Goal: Task Accomplishment & Management: Manage account settings

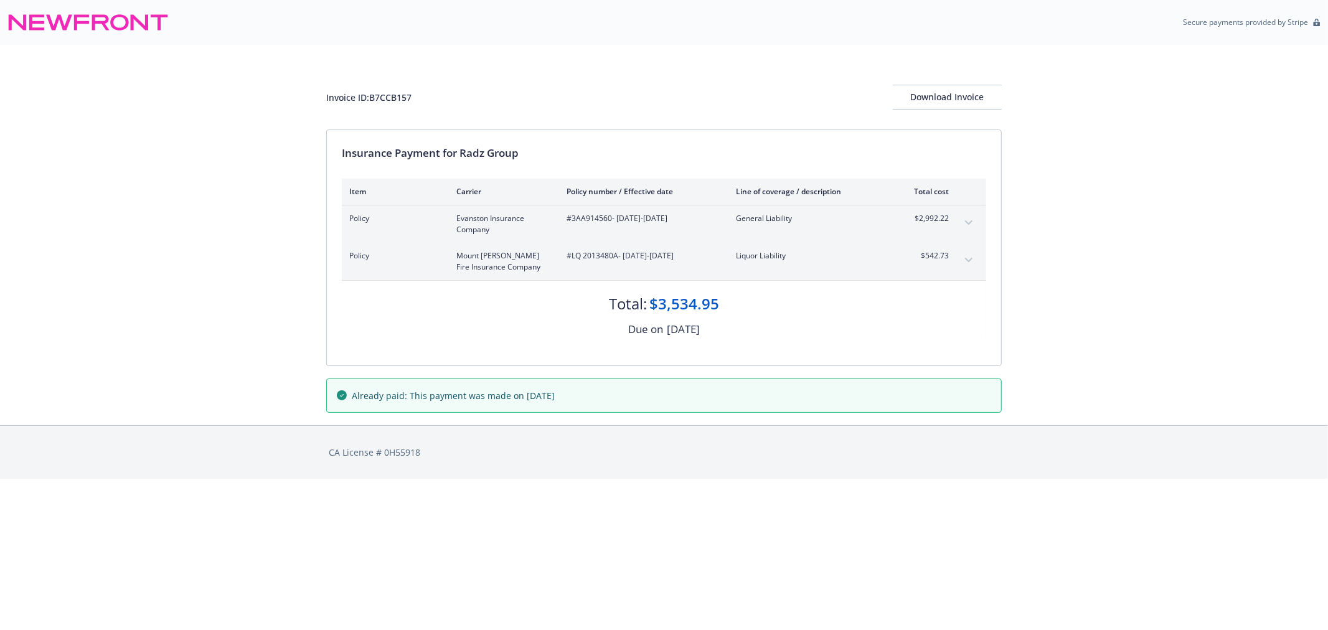
click at [971, 258] on icon "expand content" at bounding box center [968, 260] width 7 height 4
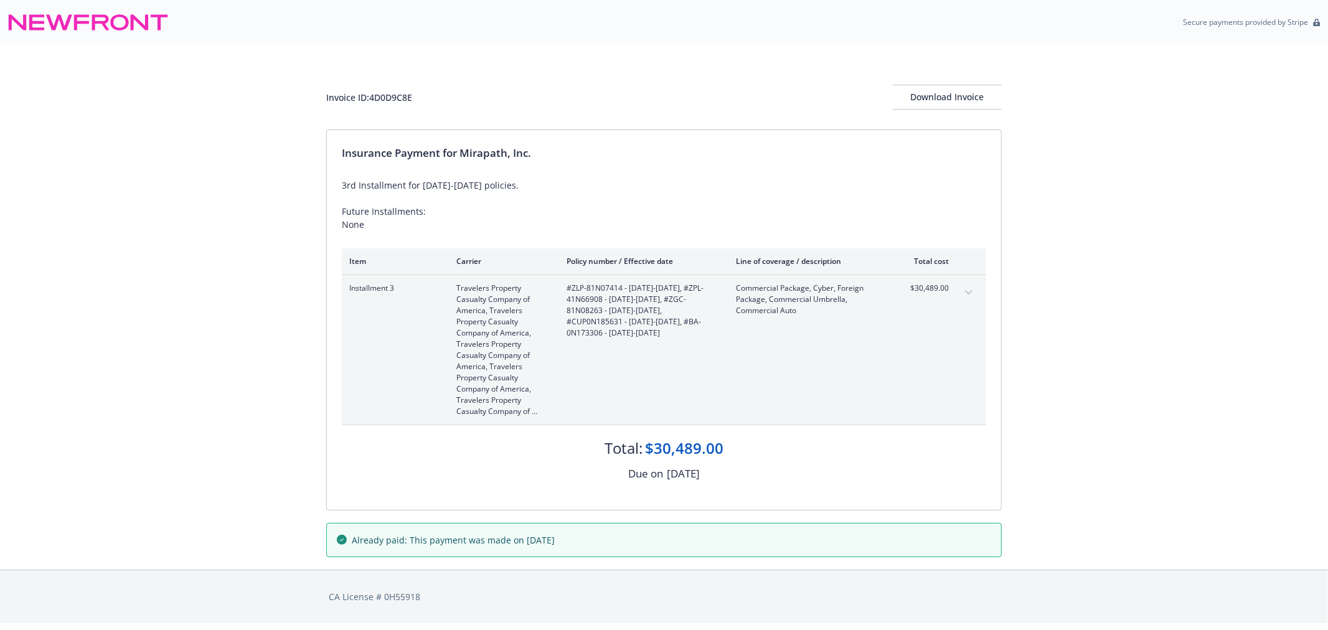
click at [965, 290] on icon "expand content" at bounding box center [968, 292] width 7 height 5
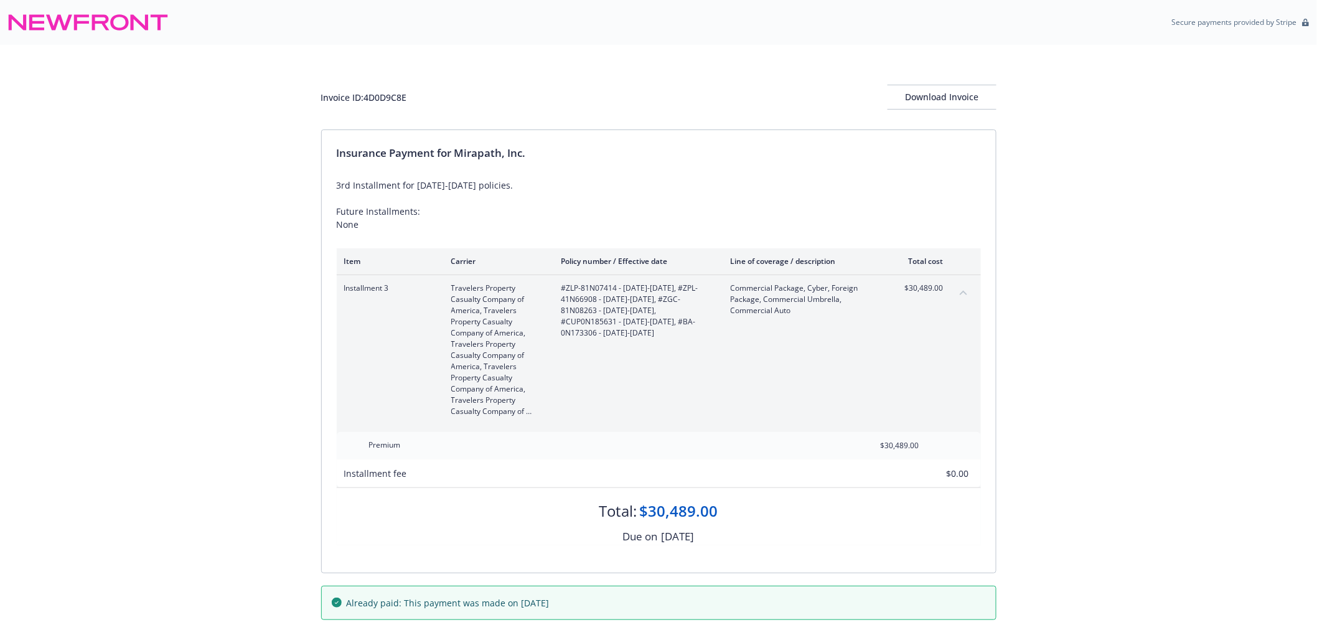
click at [965, 290] on icon "collapse content" at bounding box center [963, 292] width 7 height 5
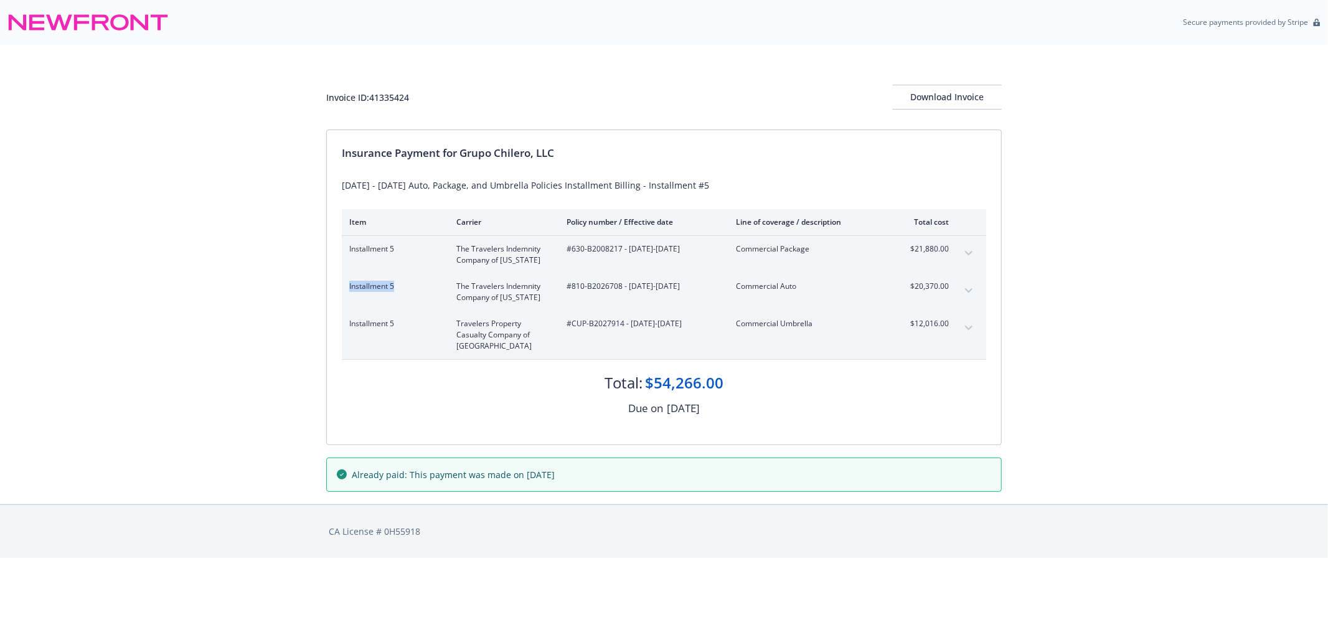
drag, startPoint x: 399, startPoint y: 281, endPoint x: 349, endPoint y: 288, distance: 50.3
click at [349, 288] on span "Installment 5" at bounding box center [392, 286] width 87 height 11
copy span "Installment 5"
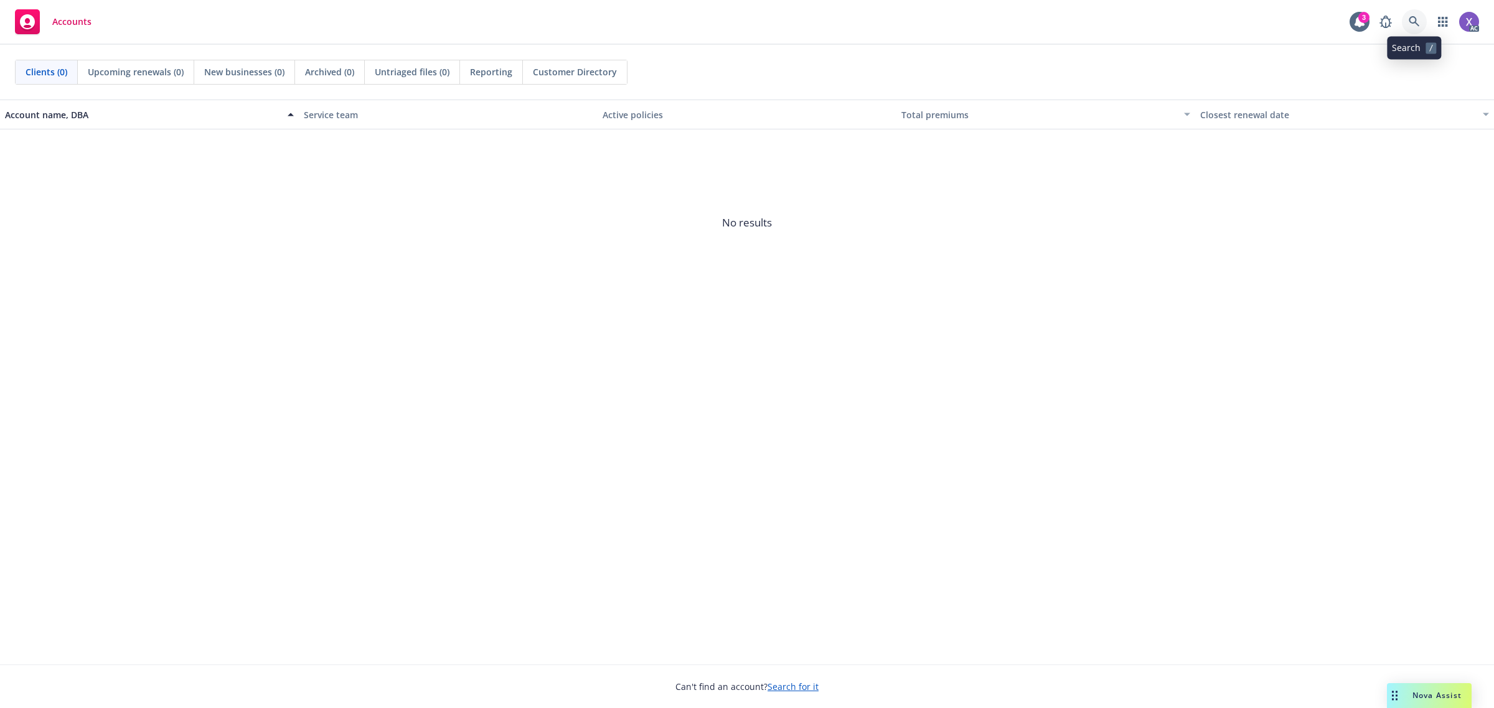
click at [1414, 23] on icon at bounding box center [1414, 21] width 11 height 11
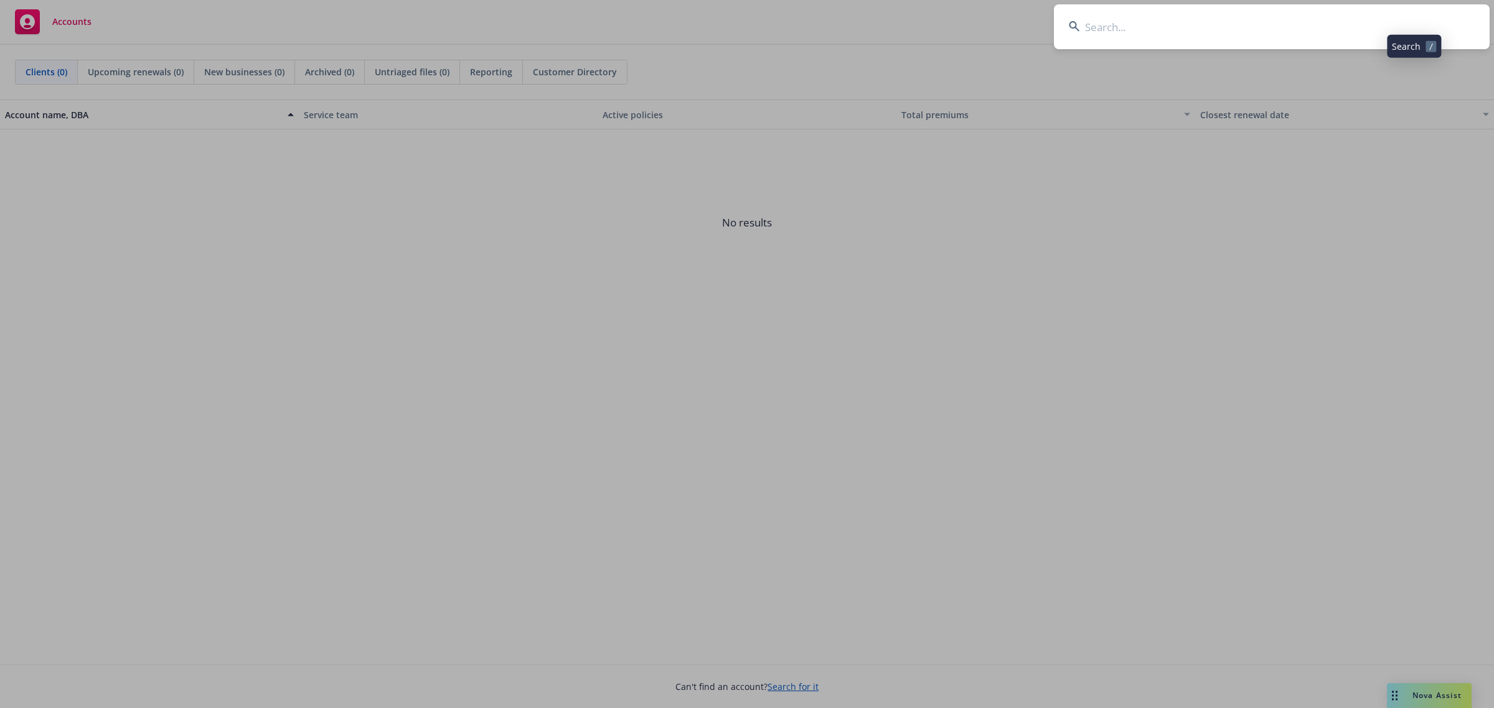
type input "Laboratory Services LLC"
click at [1262, 31] on input "Laboratory Services LLC" at bounding box center [1272, 26] width 436 height 45
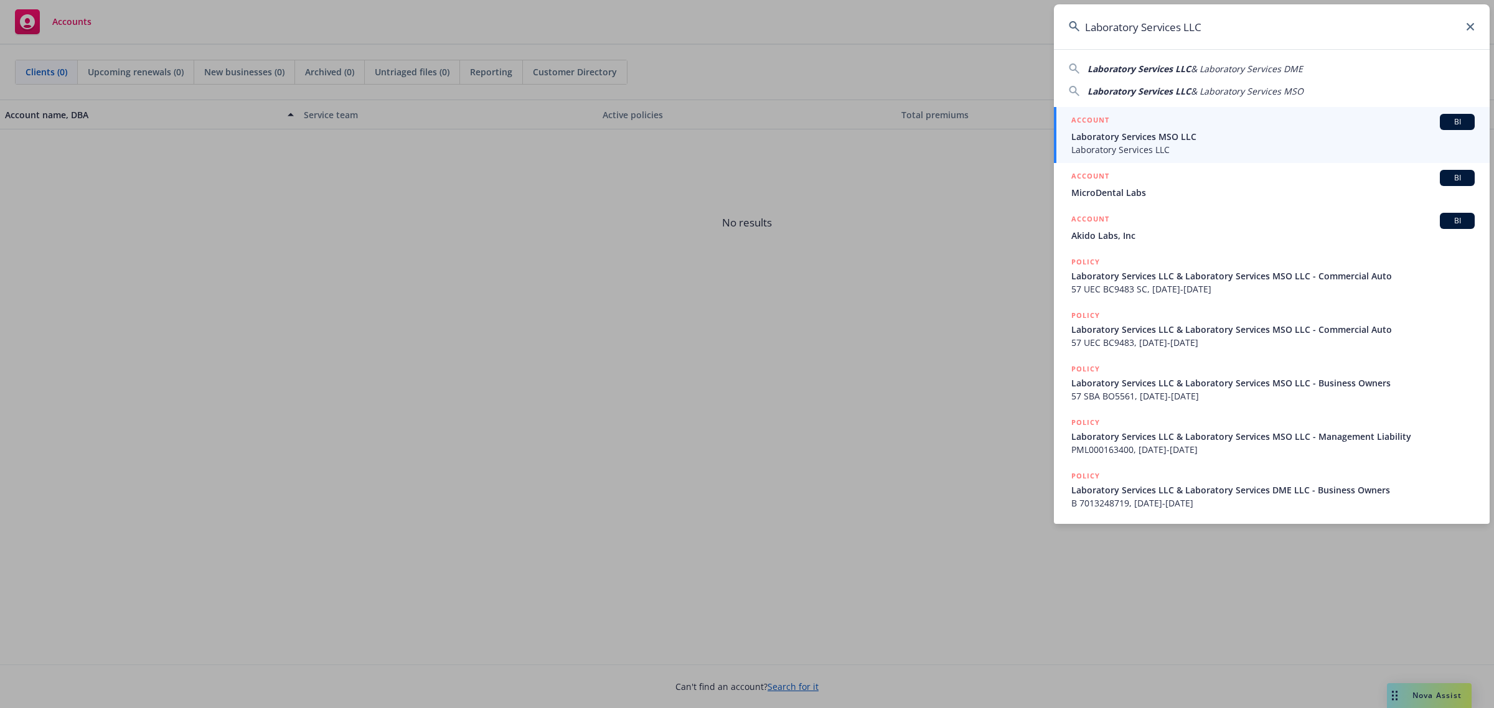
drag, startPoint x: 1146, startPoint y: 148, endPoint x: 1147, endPoint y: 156, distance: 7.5
click at [1146, 148] on span "Laboratory Services LLC" at bounding box center [1272, 149] width 403 height 13
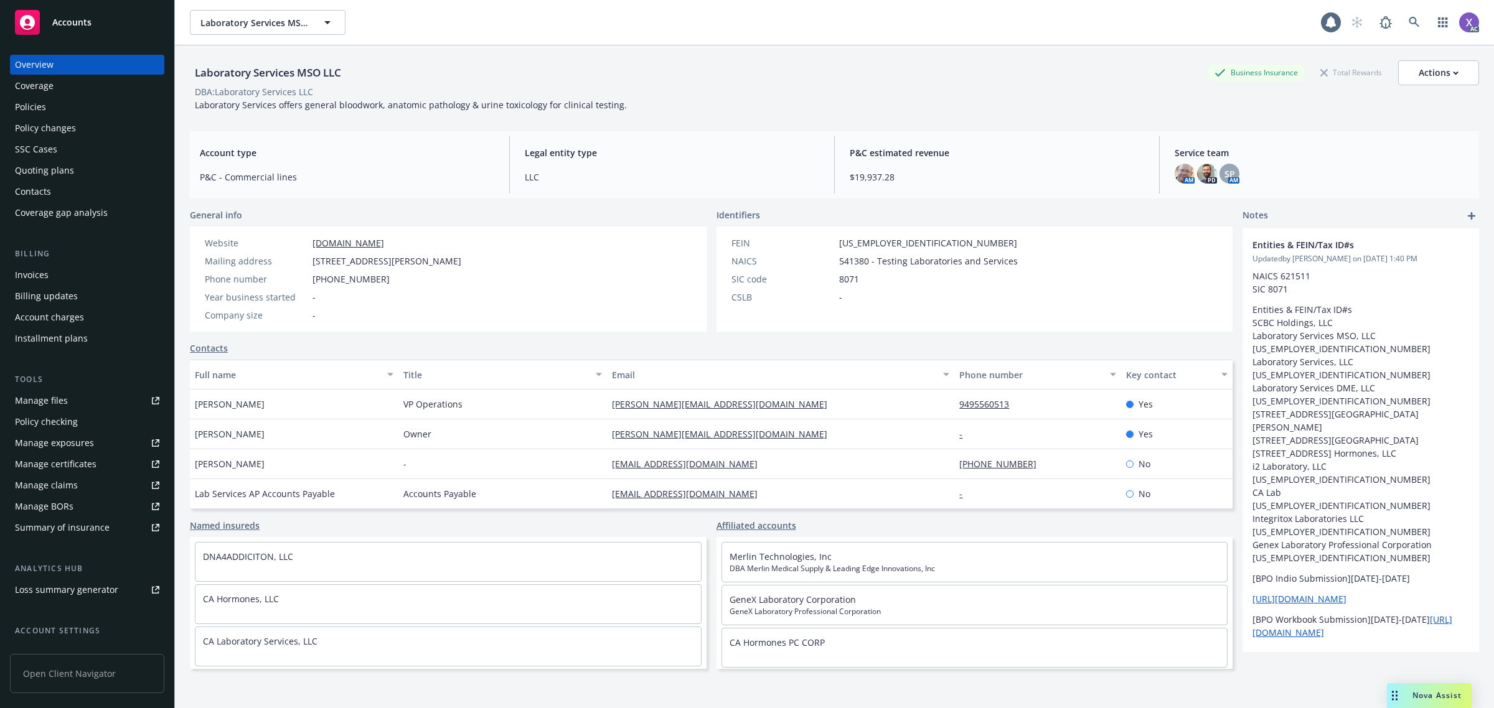
click at [47, 278] on div "Invoices" at bounding box center [32, 275] width 34 height 20
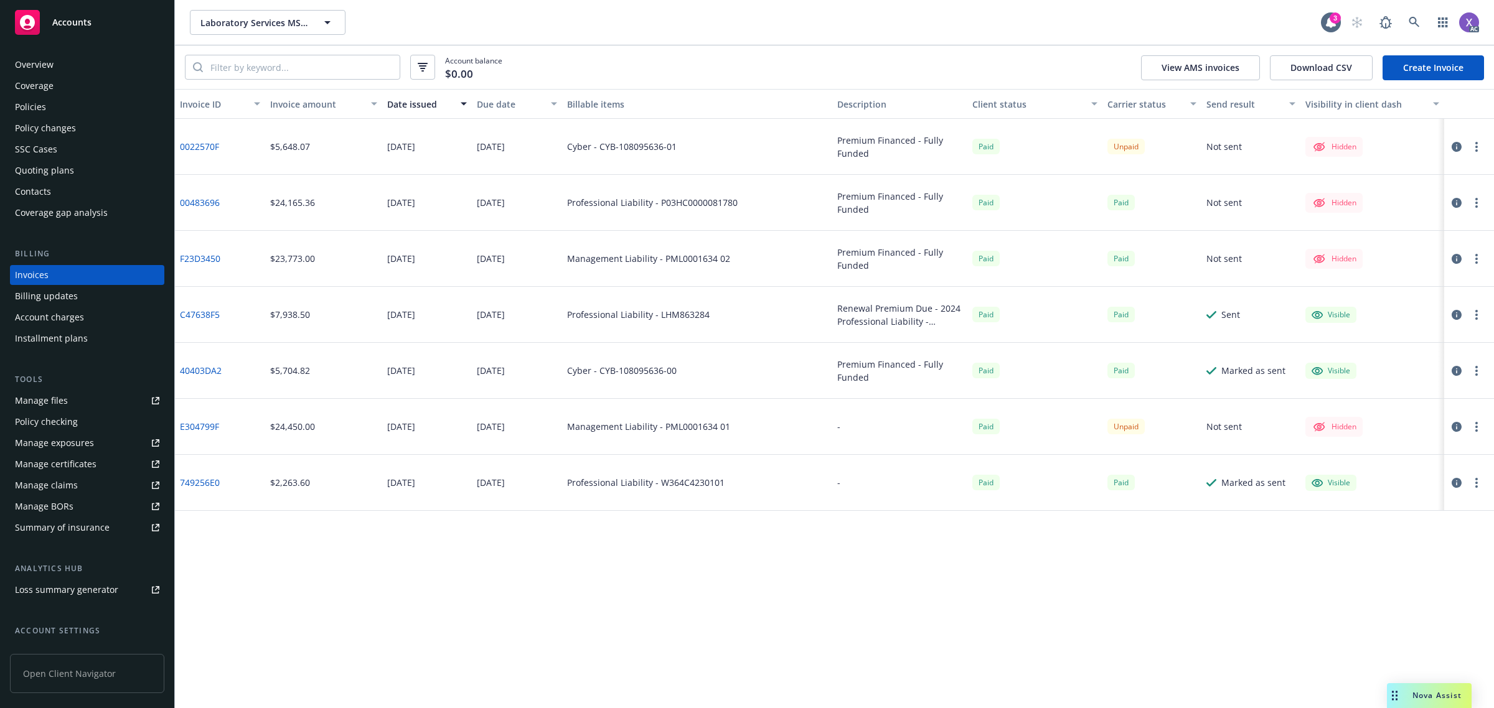
click at [199, 154] on div "0022570F" at bounding box center [220, 147] width 90 height 56
click at [199, 150] on link "0022570F" at bounding box center [199, 146] width 39 height 13
click at [25, 106] on div "Policies" at bounding box center [30, 107] width 31 height 20
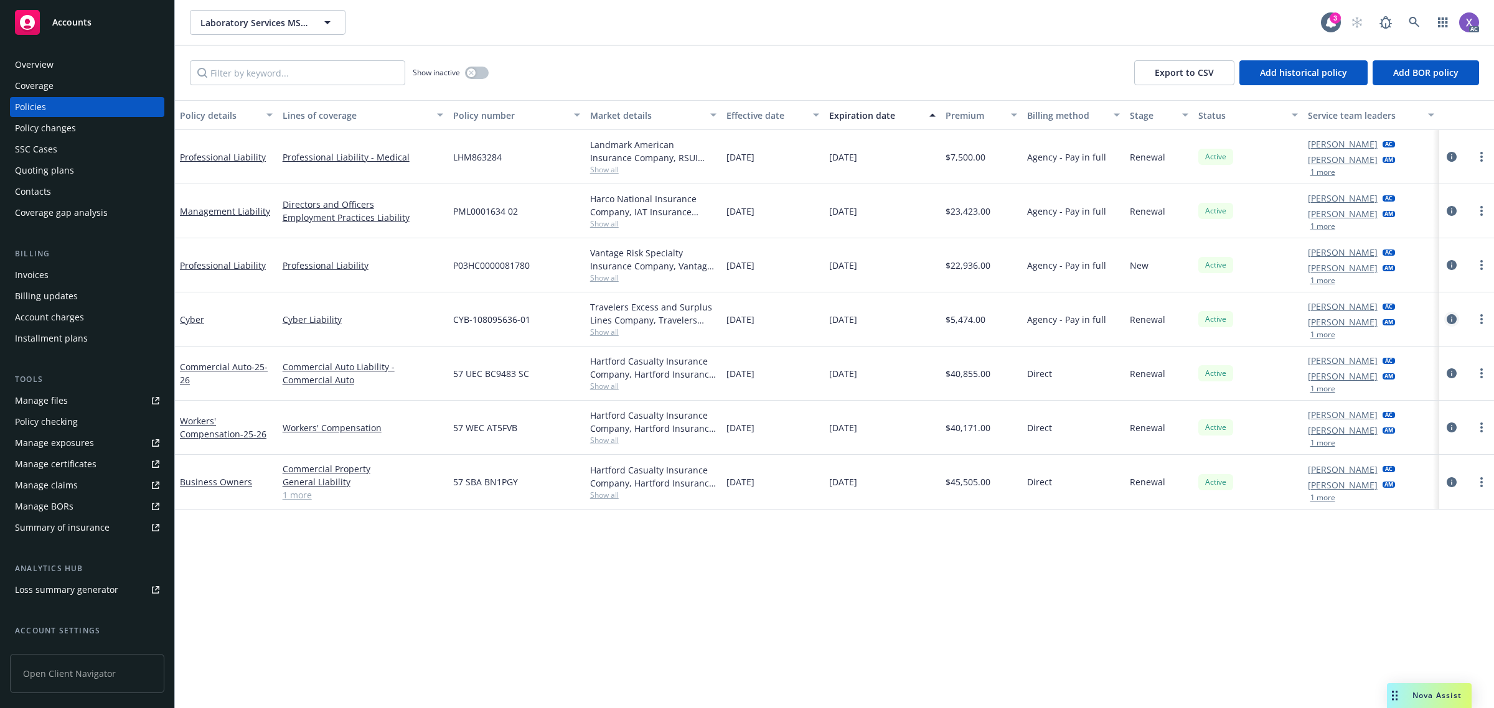
click at [1452, 318] on icon "circleInformation" at bounding box center [1452, 319] width 10 height 10
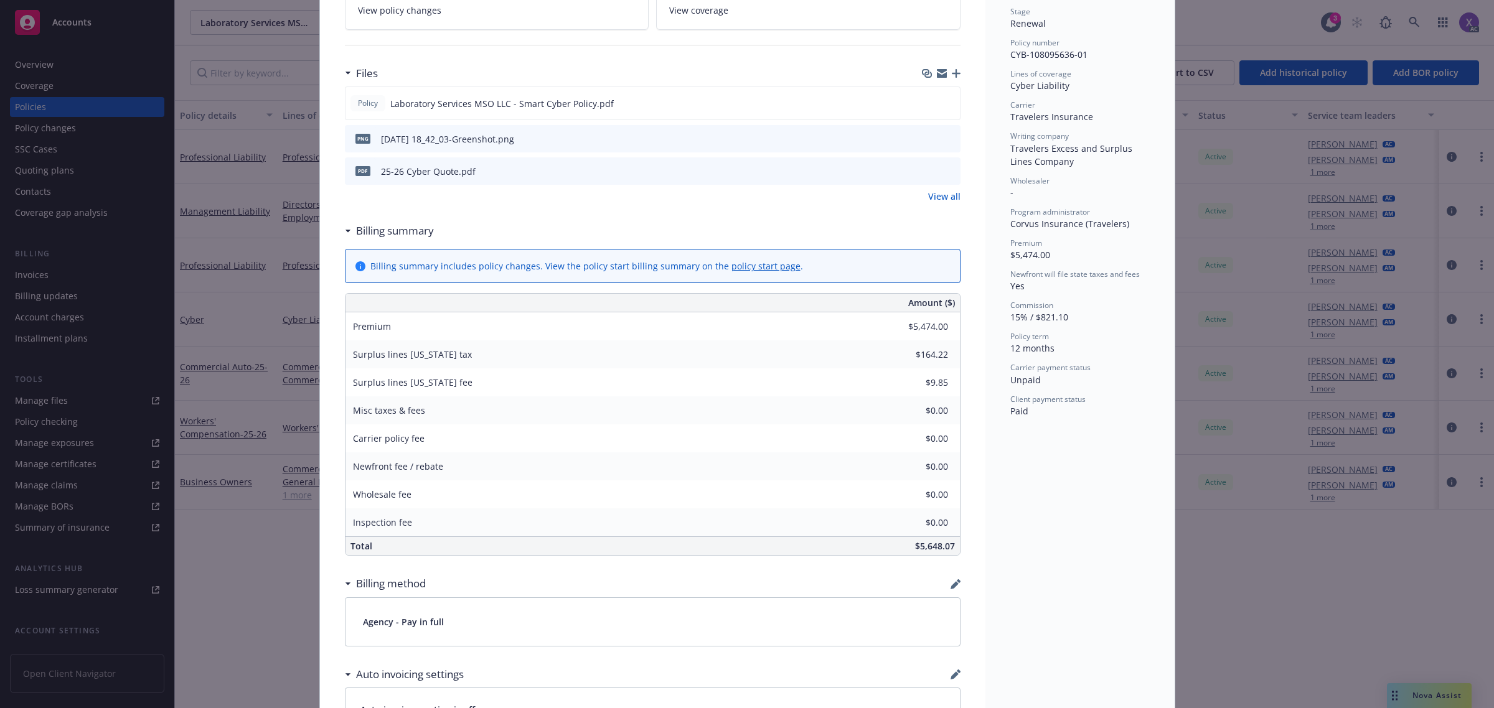
scroll to position [311, 0]
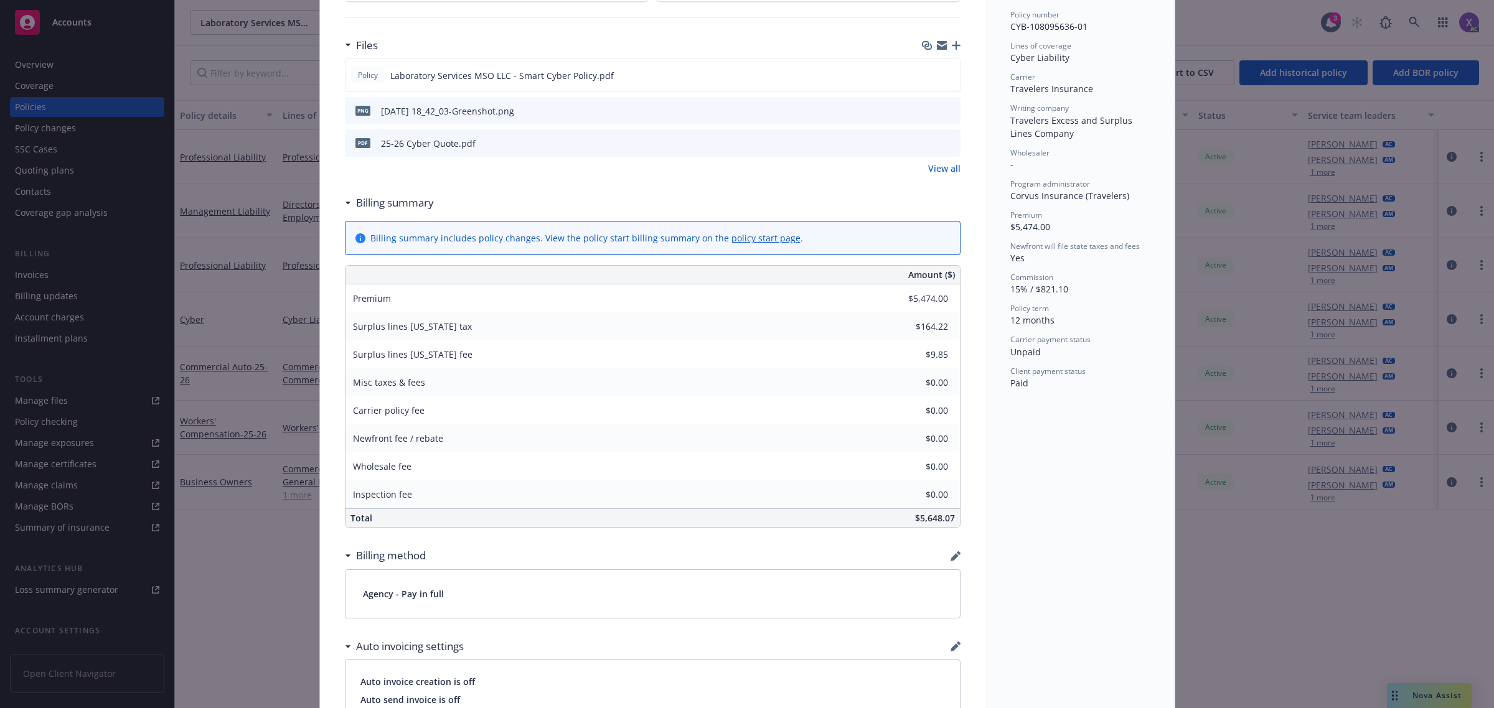
click at [943, 172] on link "View all" at bounding box center [944, 168] width 32 height 13
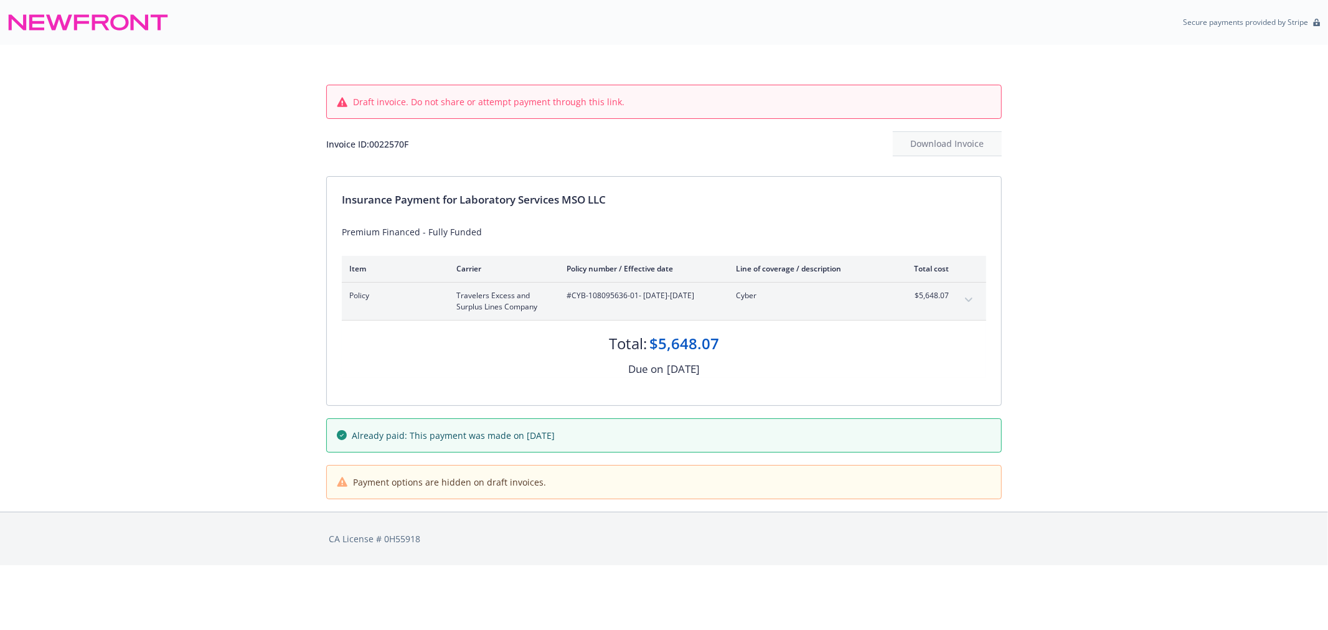
click at [967, 298] on icon "expand content" at bounding box center [968, 300] width 7 height 5
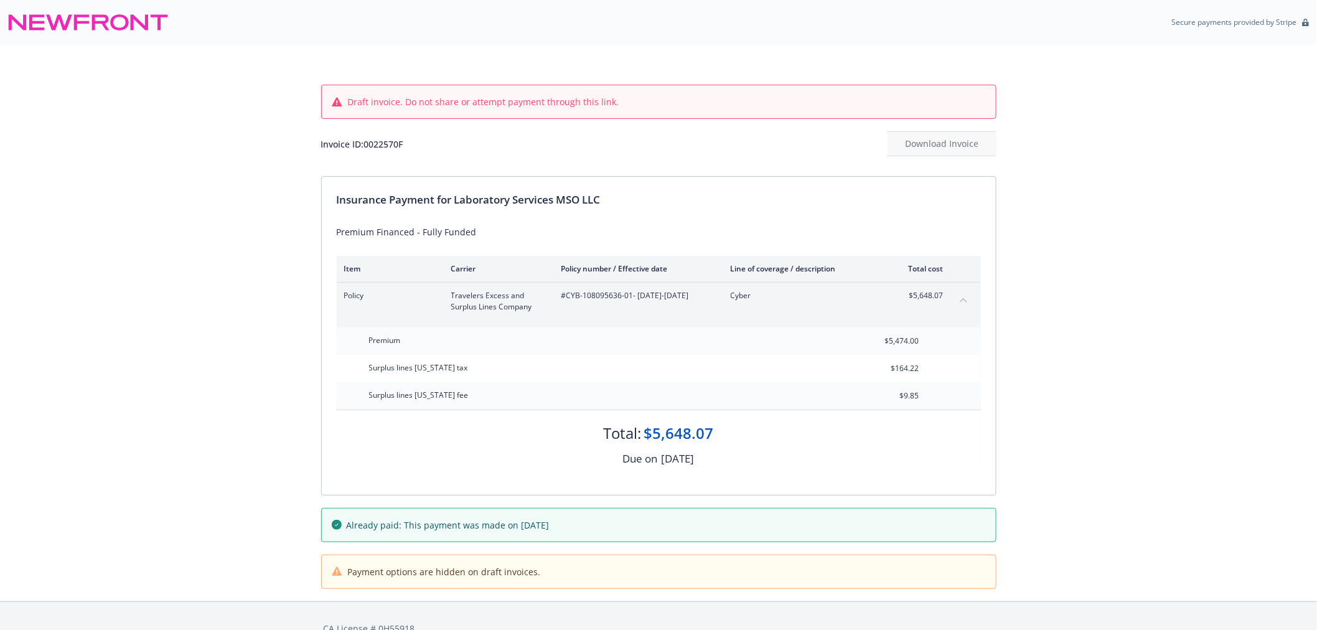
click at [833, 414] on div "Total: $5,648.07" at bounding box center [659, 427] width 644 height 34
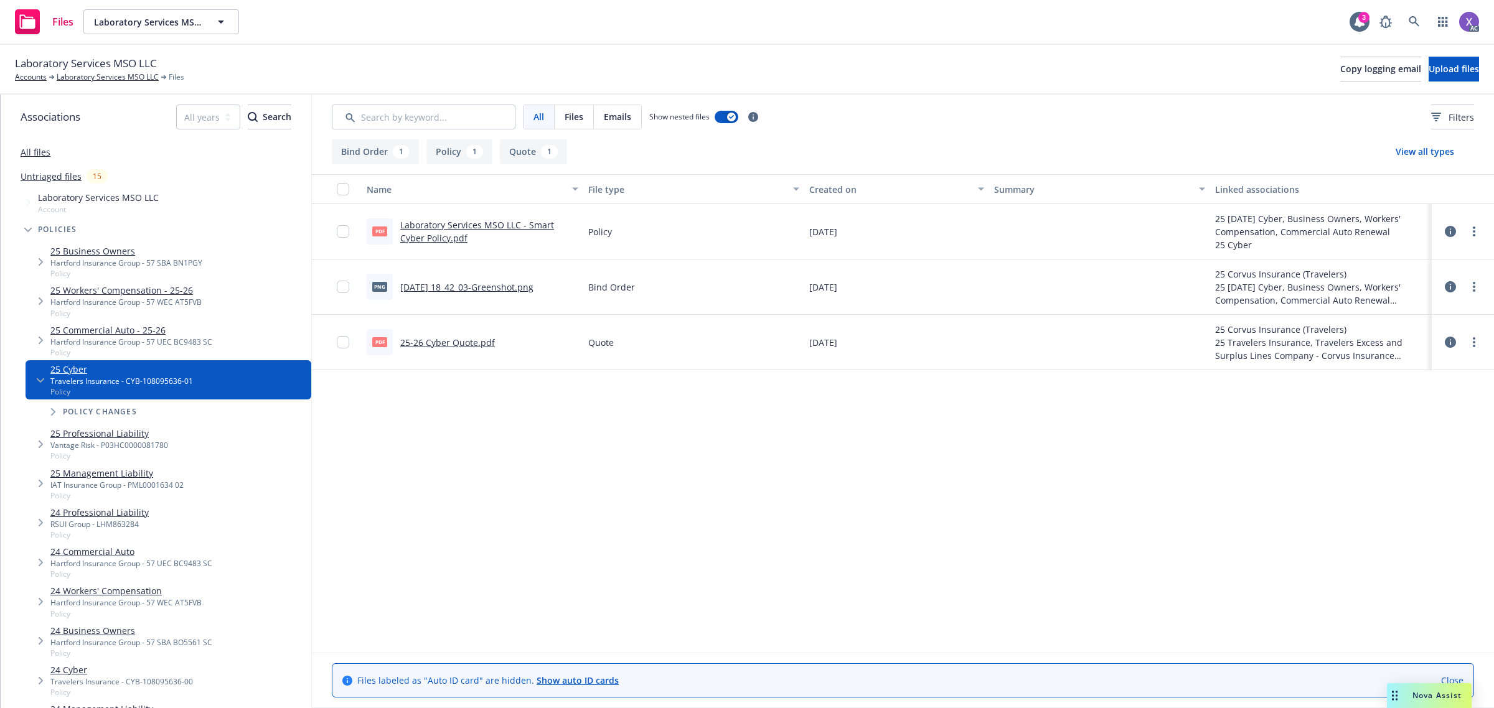
click at [502, 227] on link "Laboratory Services MSO LLC - Smart Cyber Policy.pdf" at bounding box center [477, 231] width 154 height 25
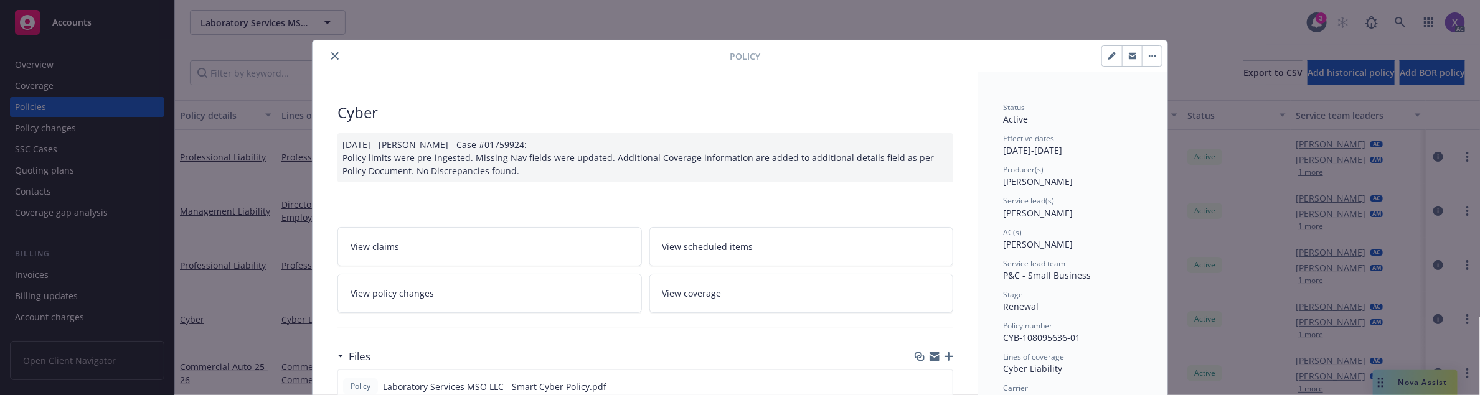
click at [331, 57] on icon "close" at bounding box center [334, 55] width 7 height 7
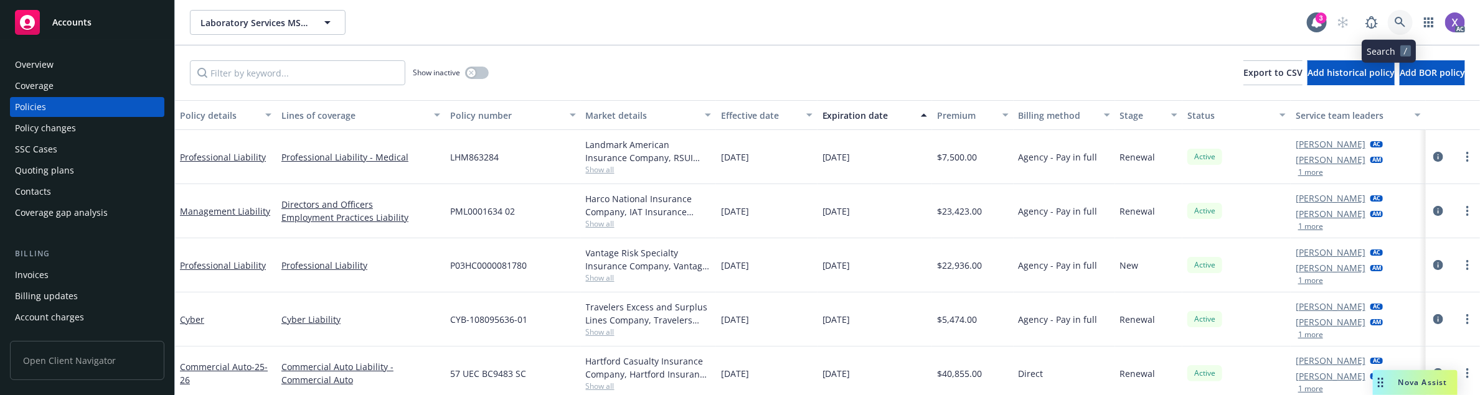
click at [1388, 10] on link at bounding box center [1400, 22] width 25 height 25
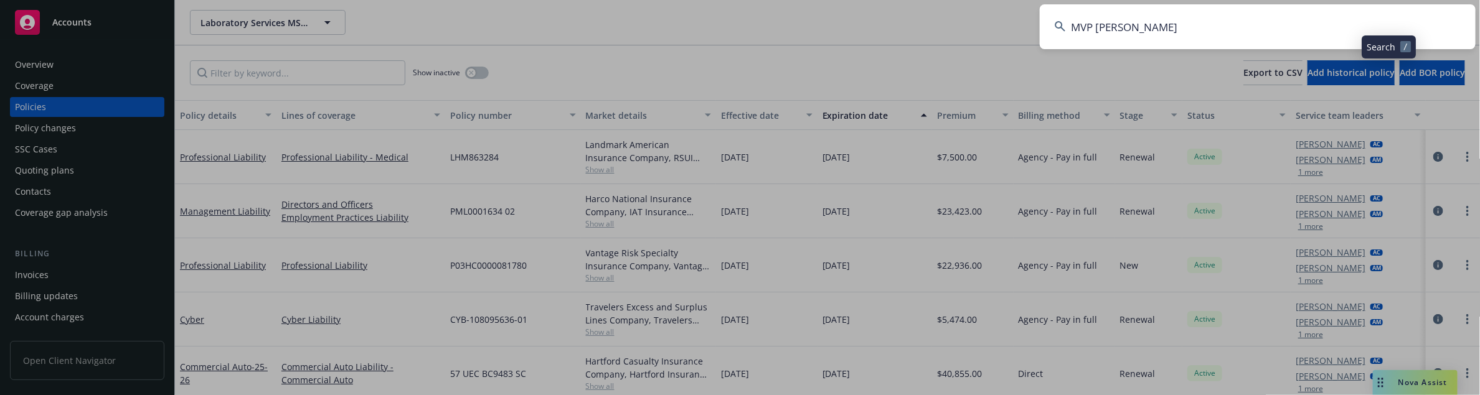
click at [1248, 29] on input "MVP Fontana" at bounding box center [1258, 26] width 436 height 45
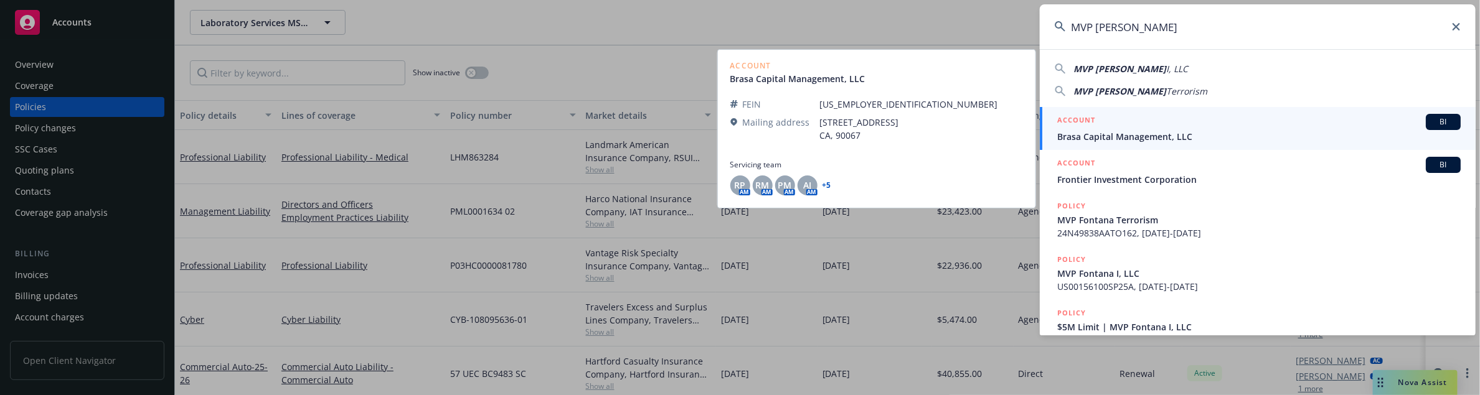
type input "MVP Fontana"
click at [1168, 142] on span "Brasa Capital Management, LLC" at bounding box center [1258, 136] width 403 height 13
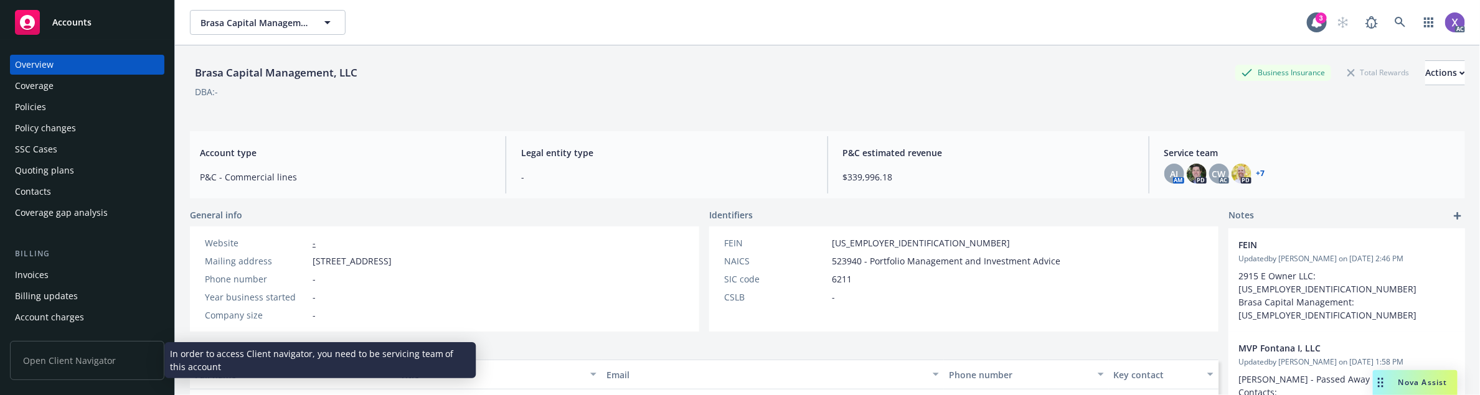
click at [45, 268] on div "Invoices" at bounding box center [32, 275] width 34 height 20
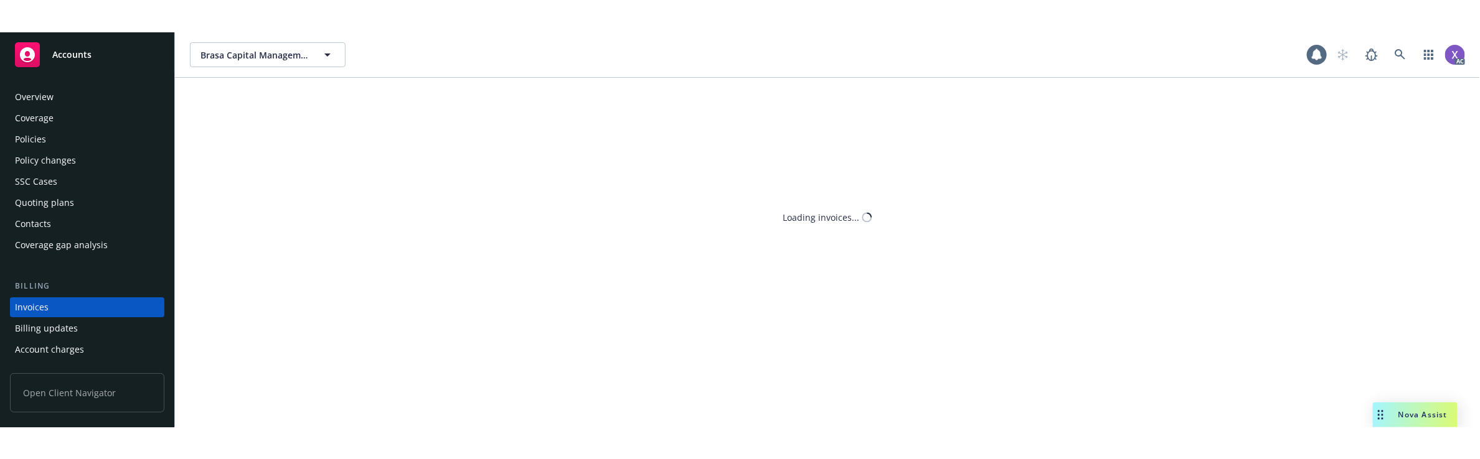
scroll to position [57, 0]
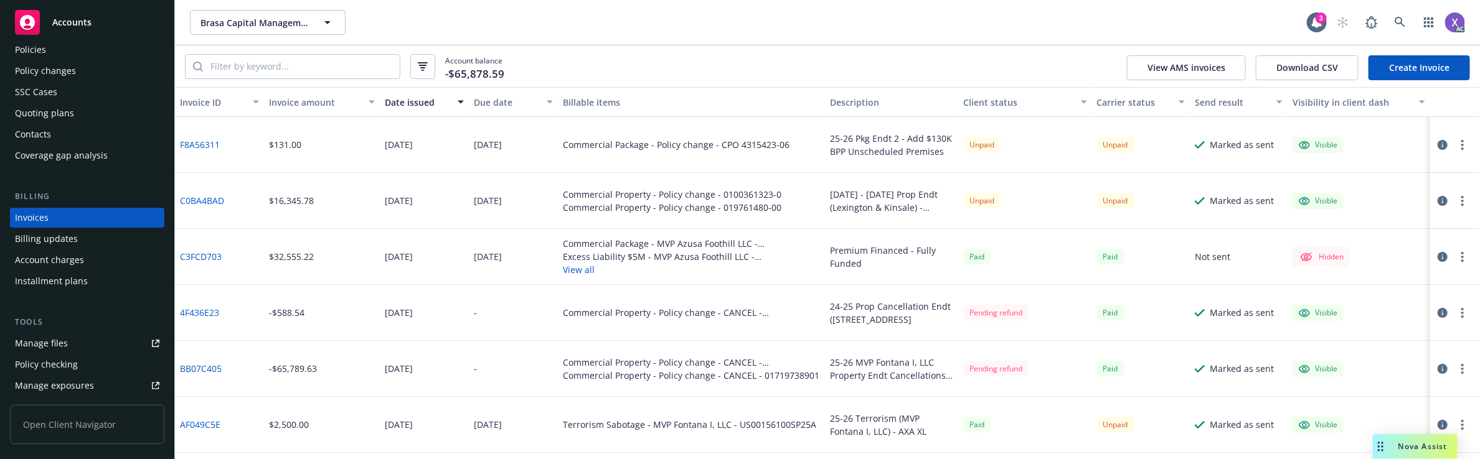
click at [212, 372] on link "BB07C405" at bounding box center [201, 368] width 42 height 13
click at [210, 369] on link "BB07C405" at bounding box center [201, 368] width 42 height 13
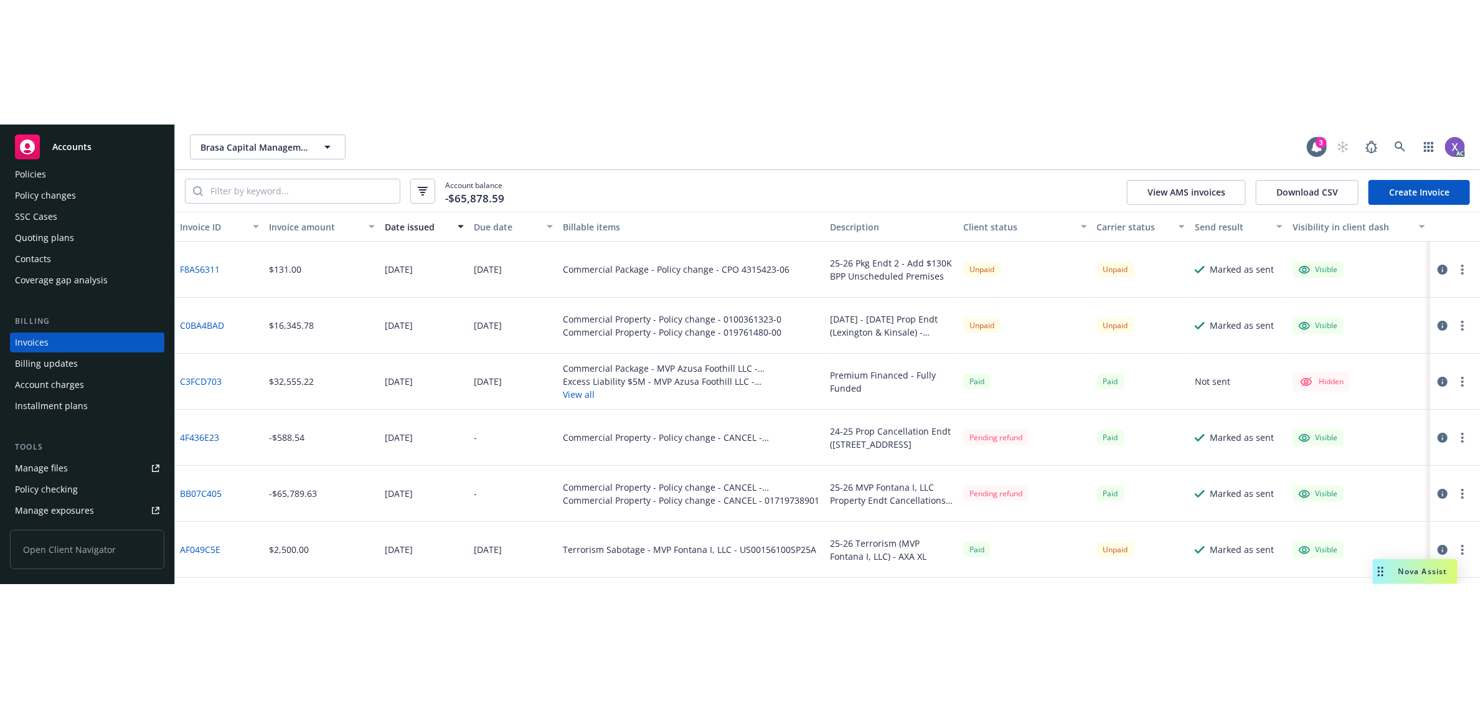
scroll to position [0, 0]
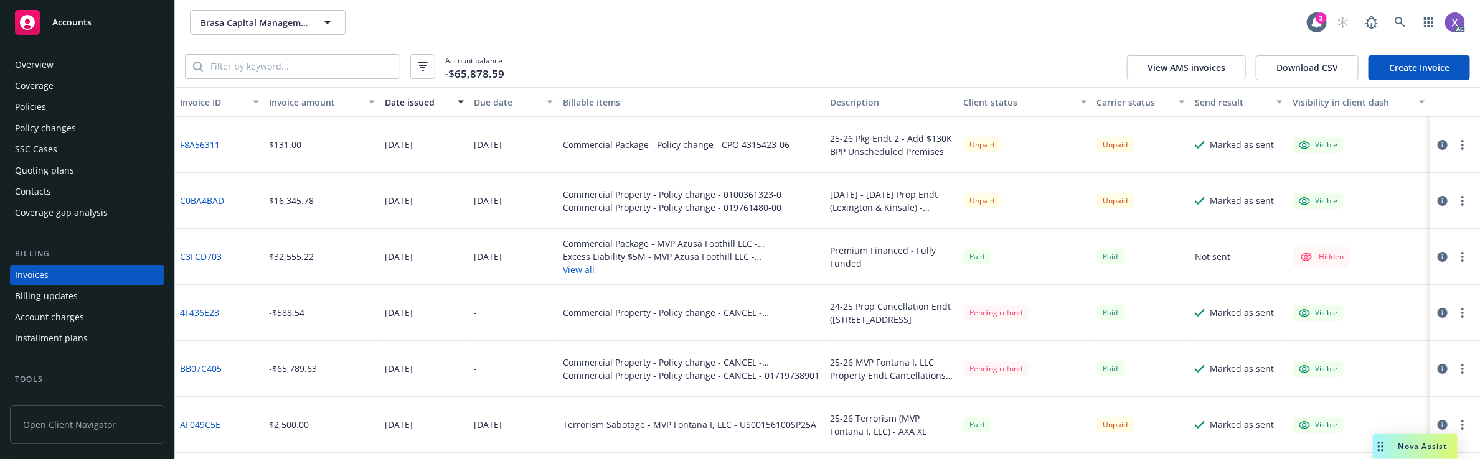
click at [37, 106] on div "Policies" at bounding box center [30, 107] width 31 height 20
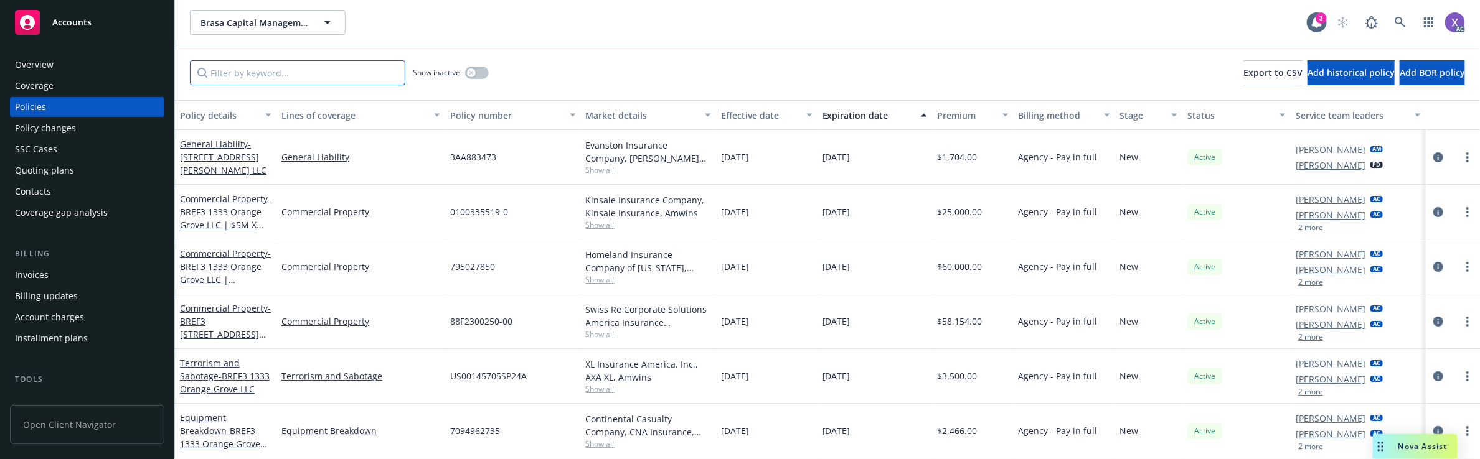
click at [296, 78] on input "Filter by keyword..." at bounding box center [297, 72] width 215 height 25
paste input "ESP105351701"
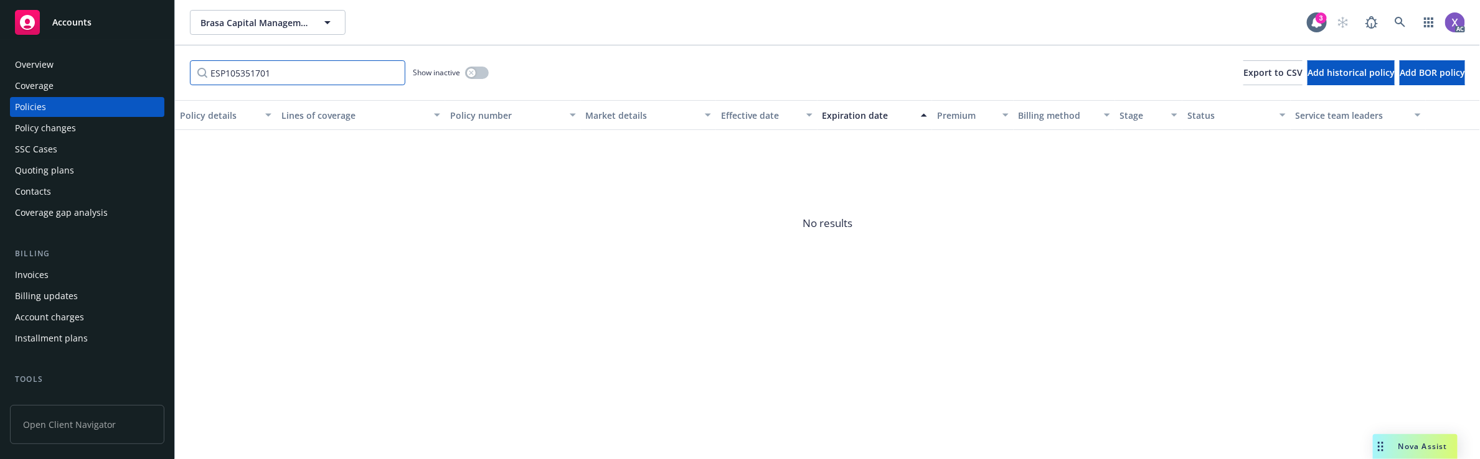
type input "ESP105351701"
click at [478, 72] on button "button" at bounding box center [477, 73] width 24 height 12
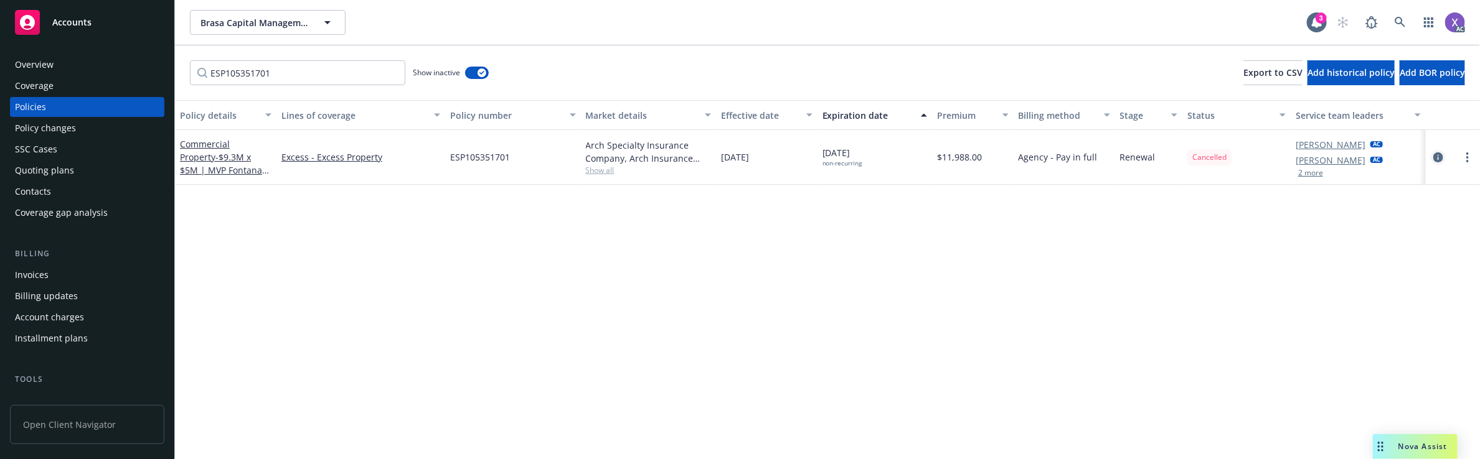
click at [1443, 159] on link "circleInformation" at bounding box center [1438, 157] width 15 height 15
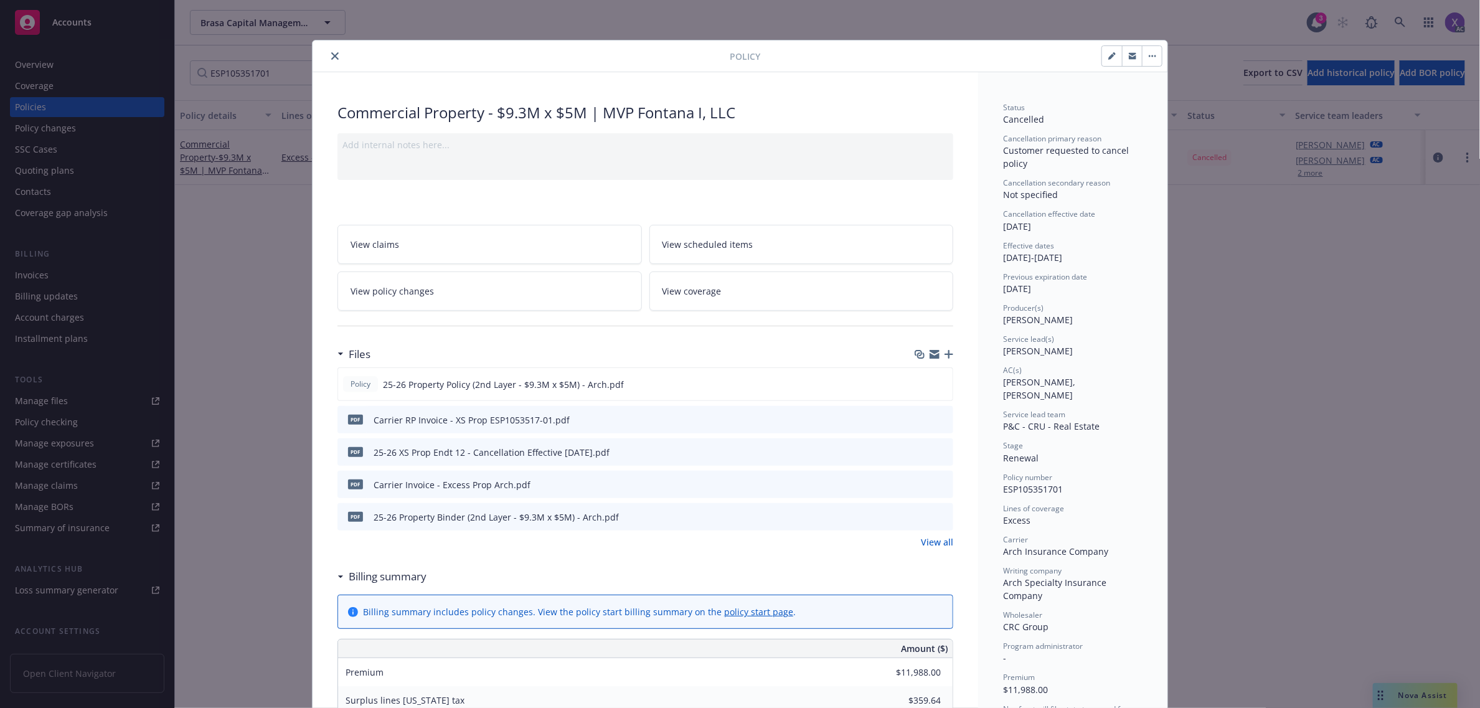
click at [916, 395] on icon "download file" at bounding box center [921, 419] width 10 height 10
click at [322, 57] on div at bounding box center [524, 56] width 412 height 15
click at [331, 55] on icon "close" at bounding box center [334, 55] width 7 height 7
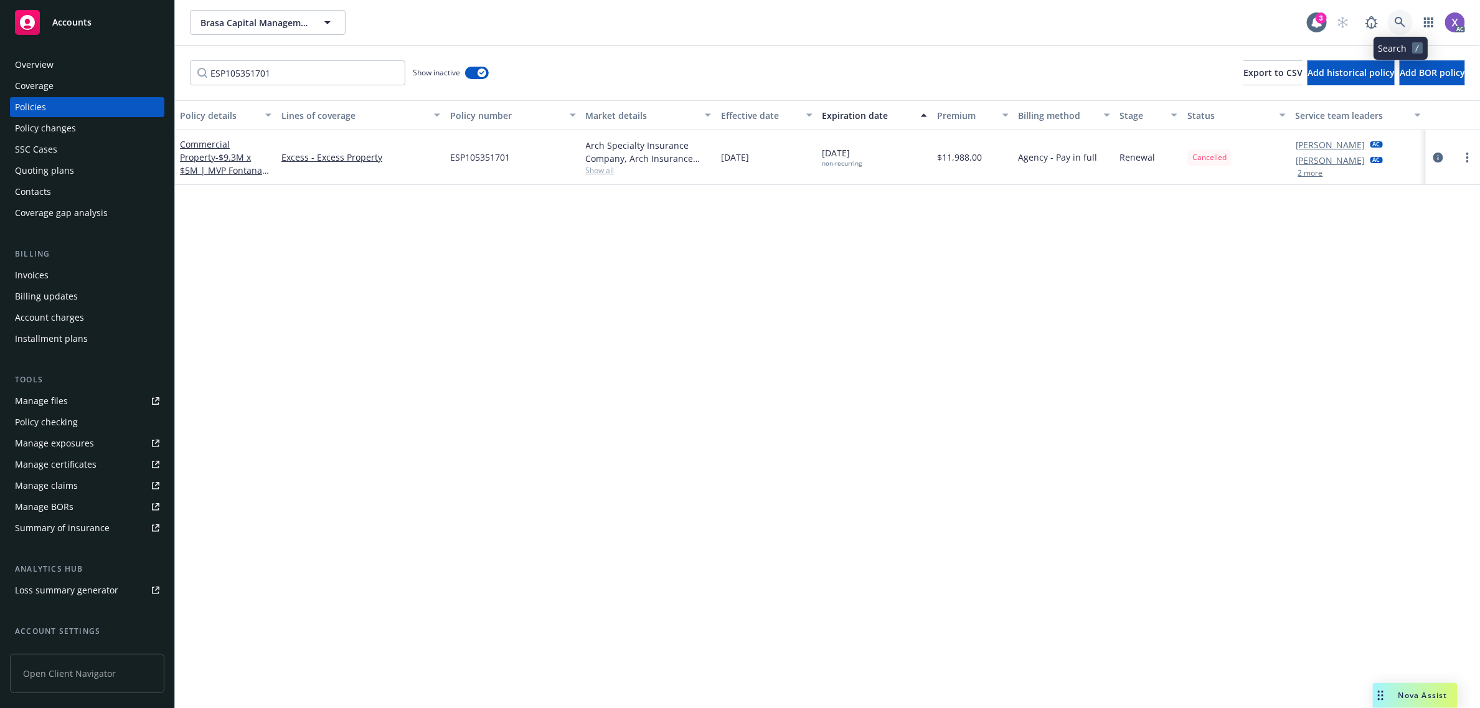
click at [1398, 24] on icon at bounding box center [1400, 22] width 11 height 11
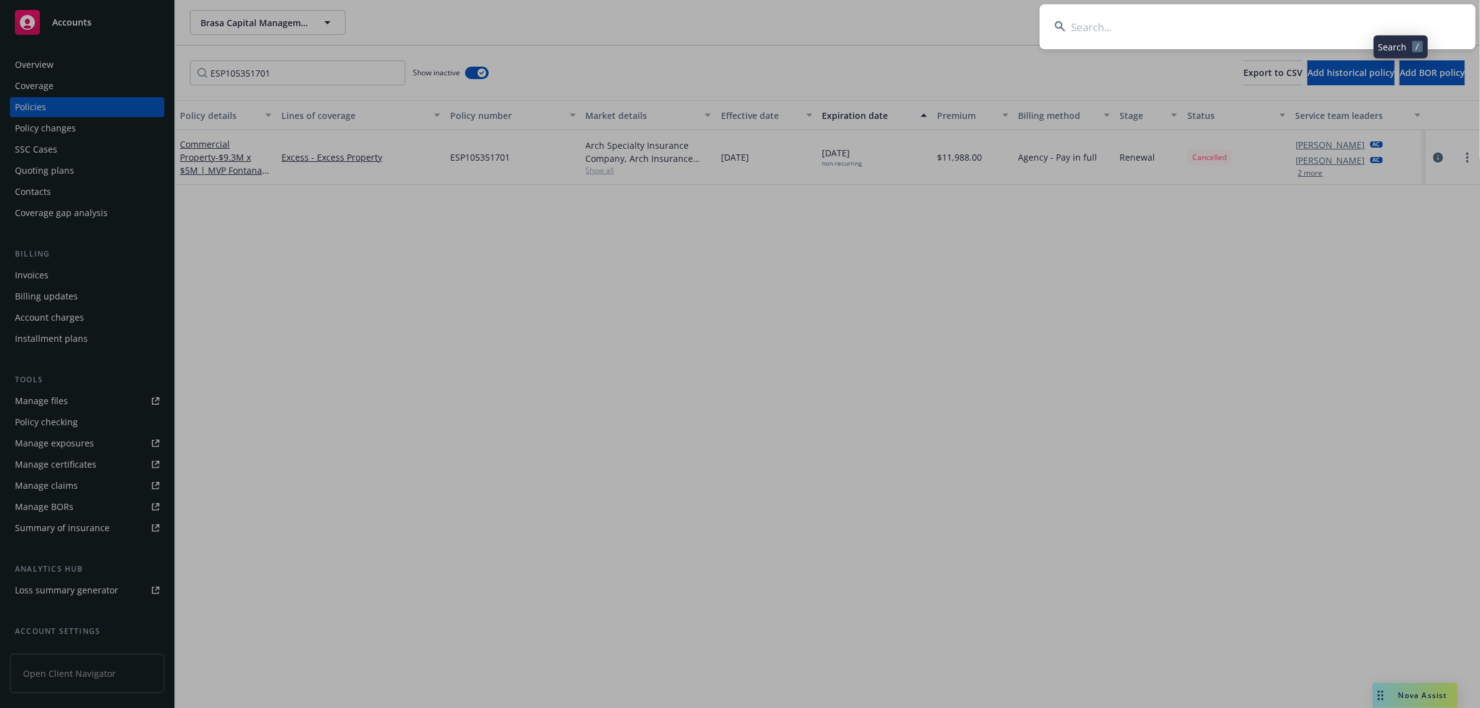
click at [1261, 32] on input at bounding box center [1258, 26] width 436 height 45
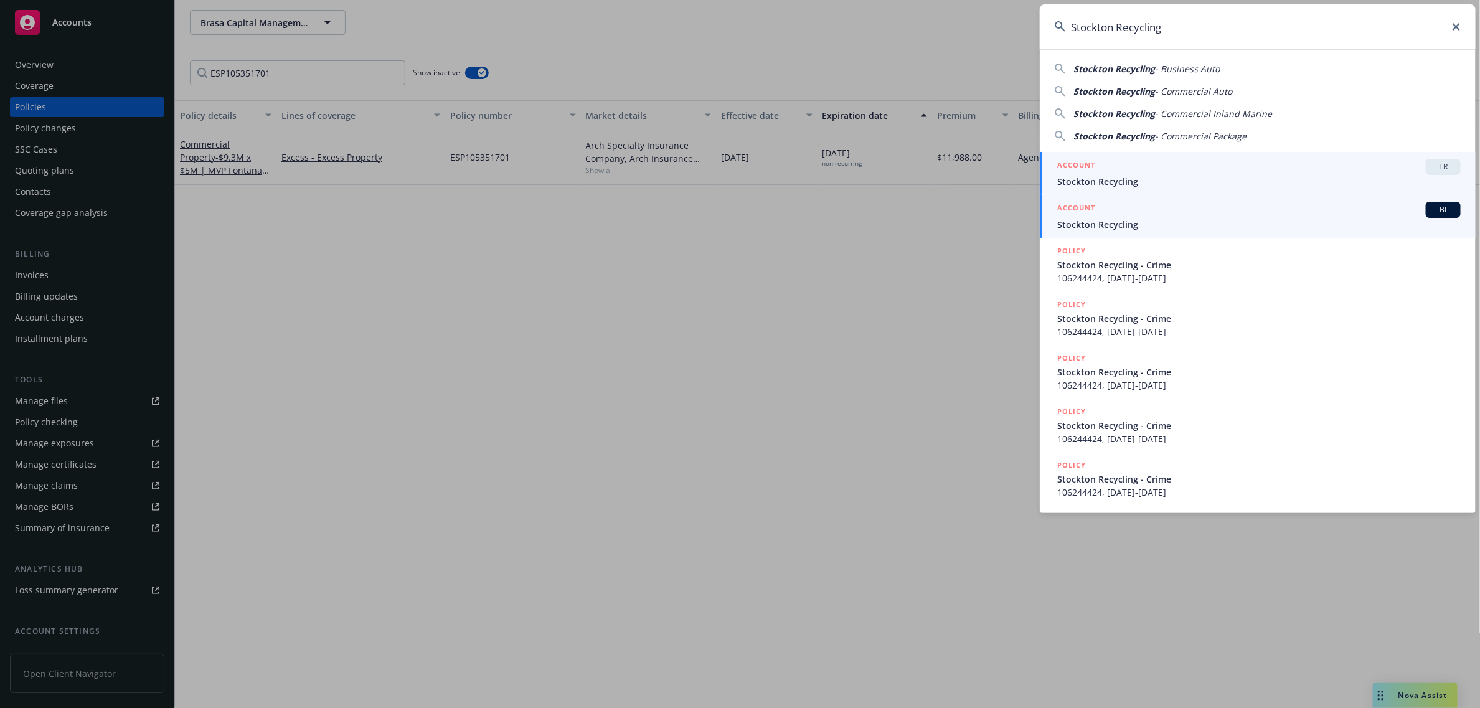
type input "Stockton Recycling"
click at [1113, 232] on link "ACCOUNT BI Stockton Recycling" at bounding box center [1258, 216] width 436 height 43
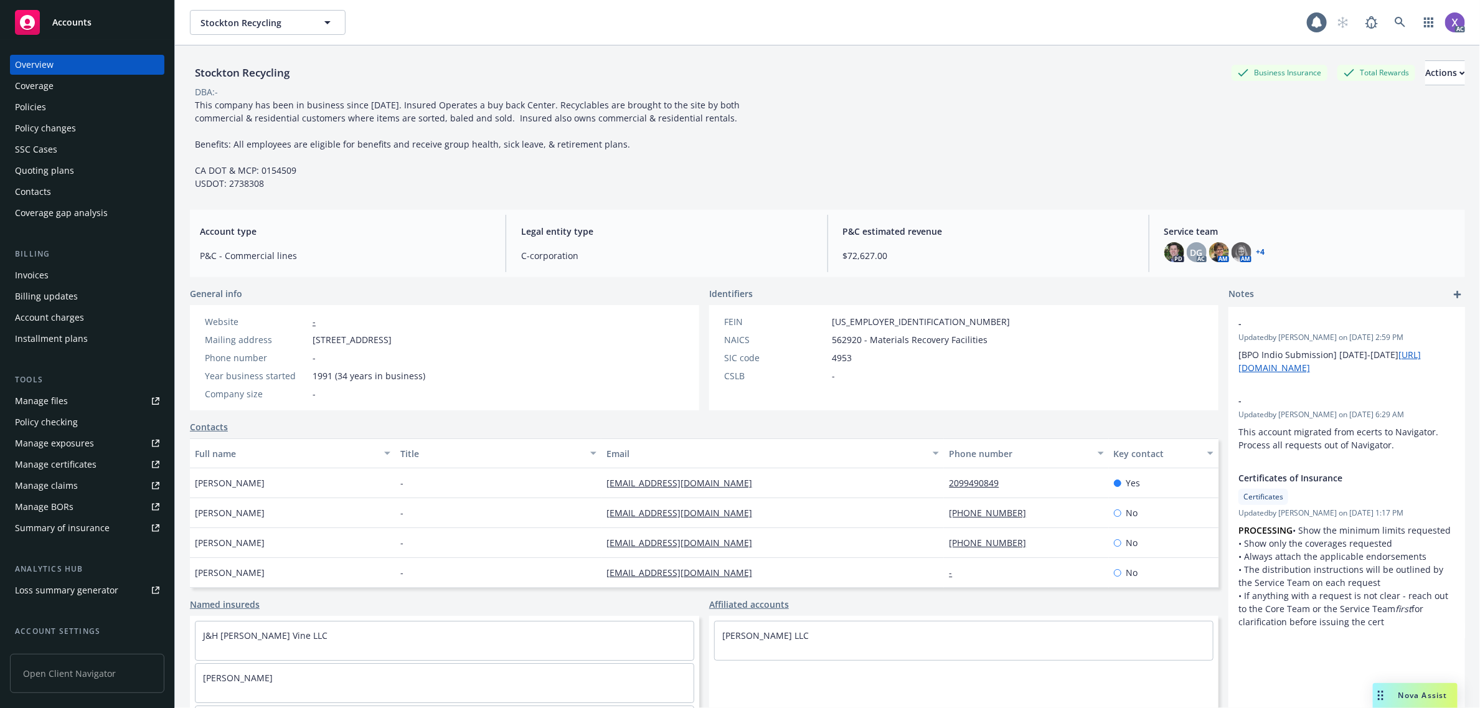
click at [42, 277] on div "Invoices" at bounding box center [32, 275] width 34 height 20
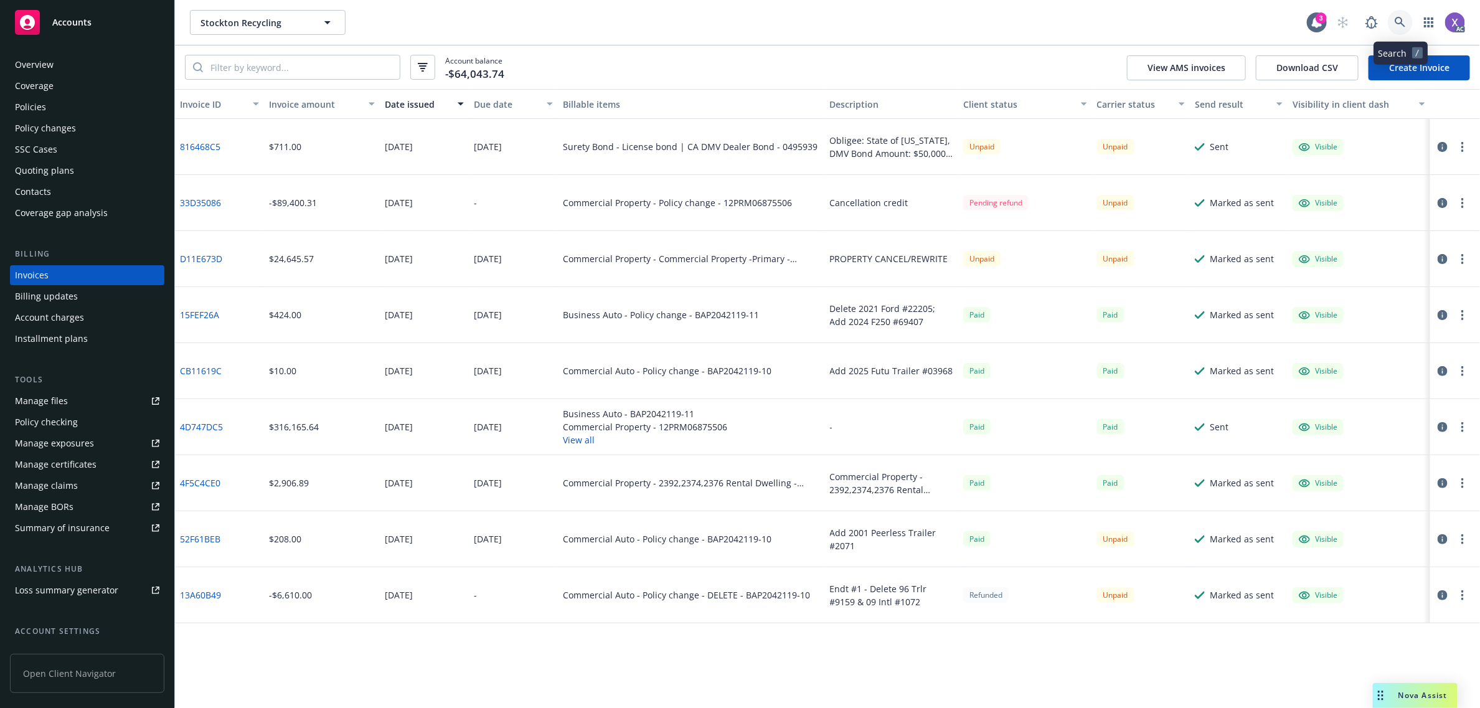
click at [1393, 21] on link at bounding box center [1400, 22] width 25 height 25
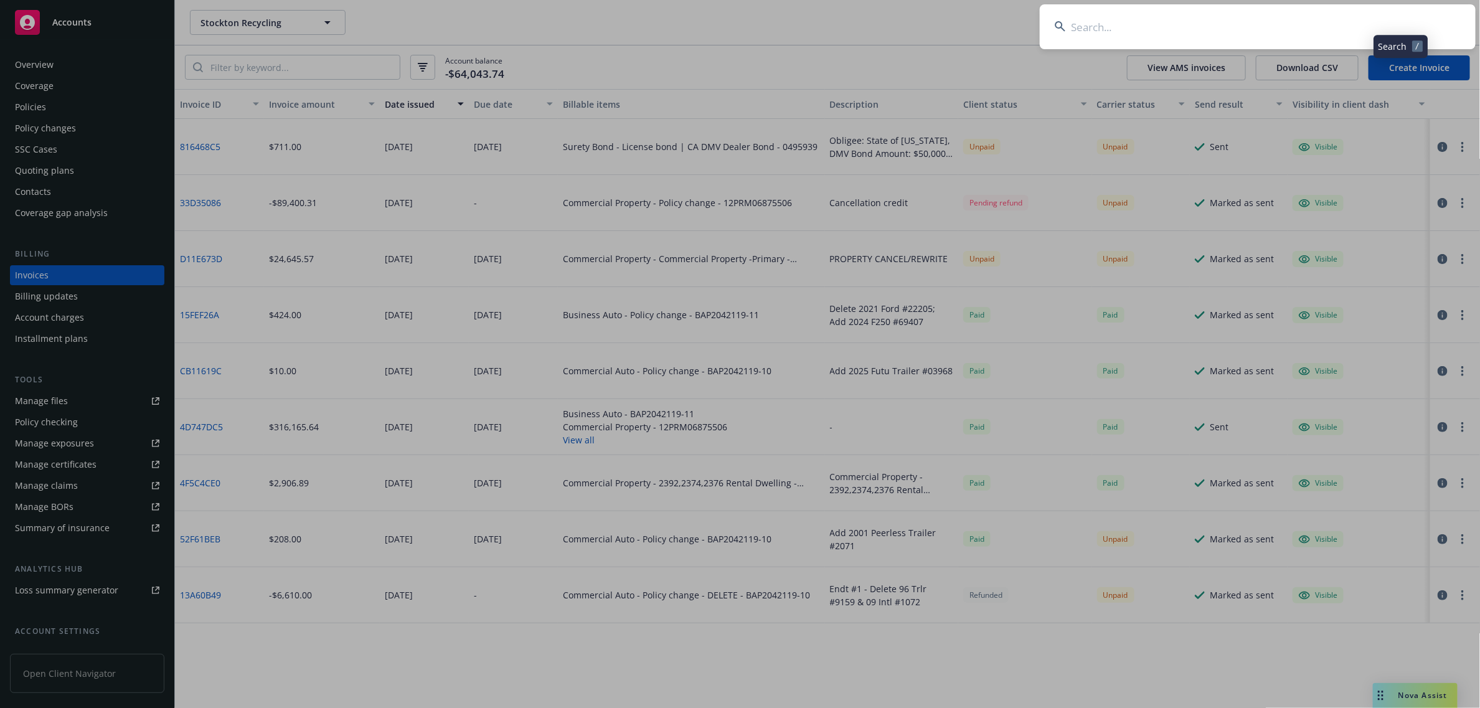
click at [1243, 45] on input at bounding box center [1258, 26] width 436 height 45
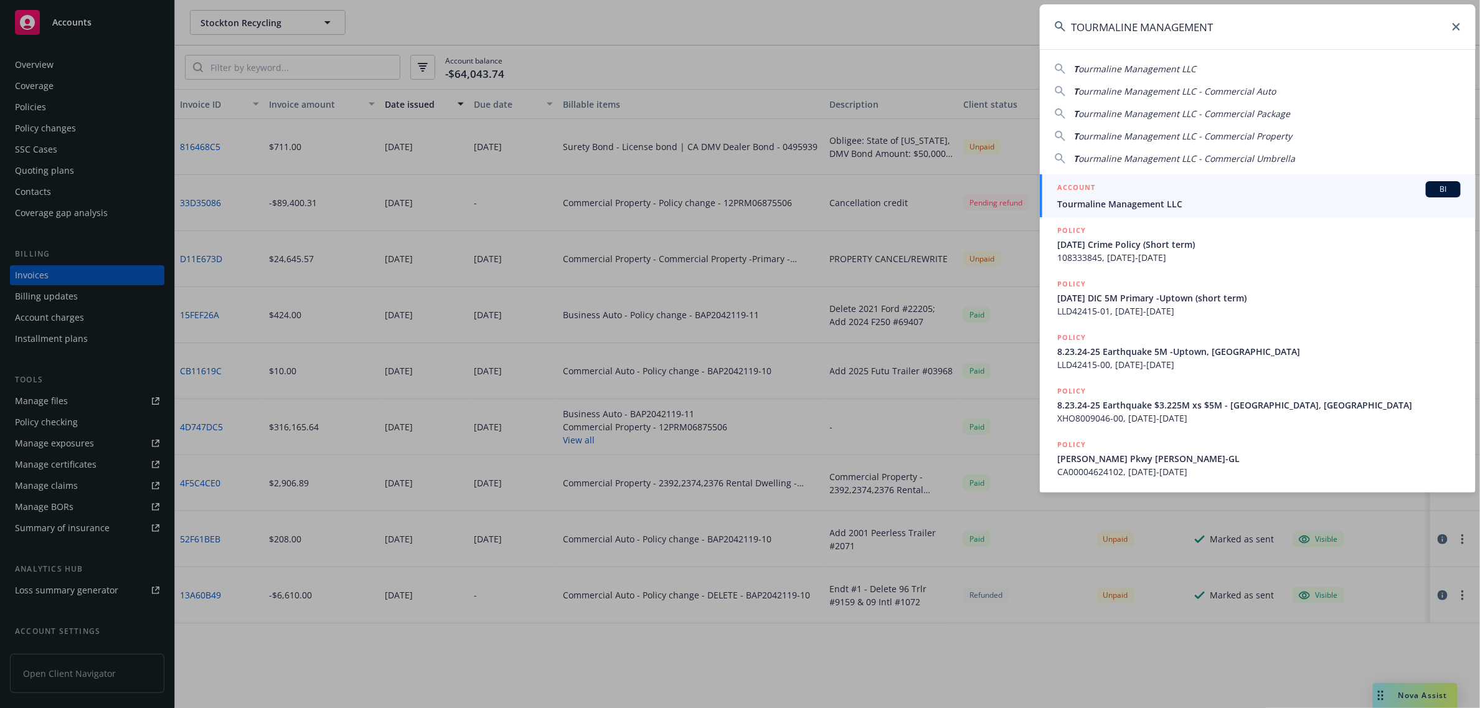
type input "TOURMALINE MANAGEMENT"
drag, startPoint x: 1144, startPoint y: 194, endPoint x: 916, endPoint y: 224, distance: 229.8
click at [1144, 194] on div "ACCOUNT BI" at bounding box center [1258, 189] width 403 height 16
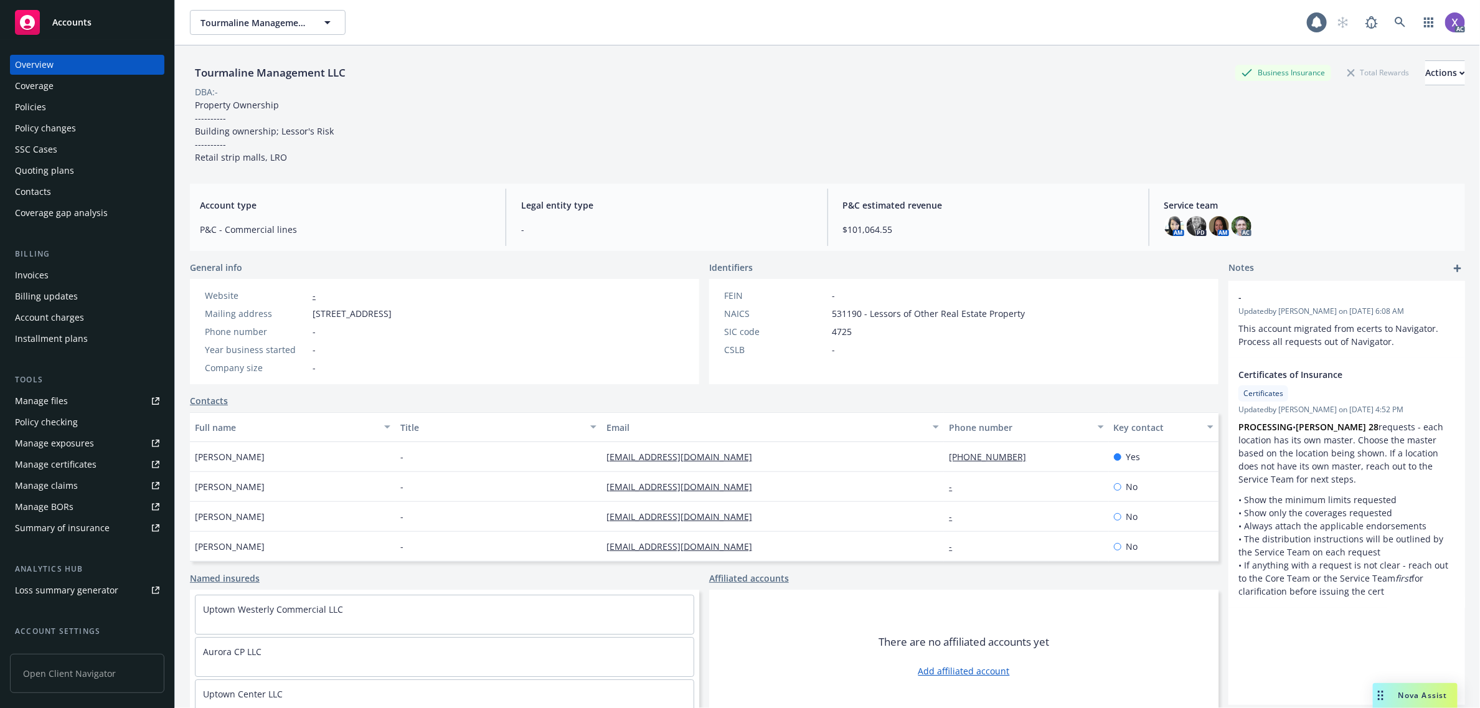
click at [29, 275] on div "Invoices" at bounding box center [32, 275] width 34 height 20
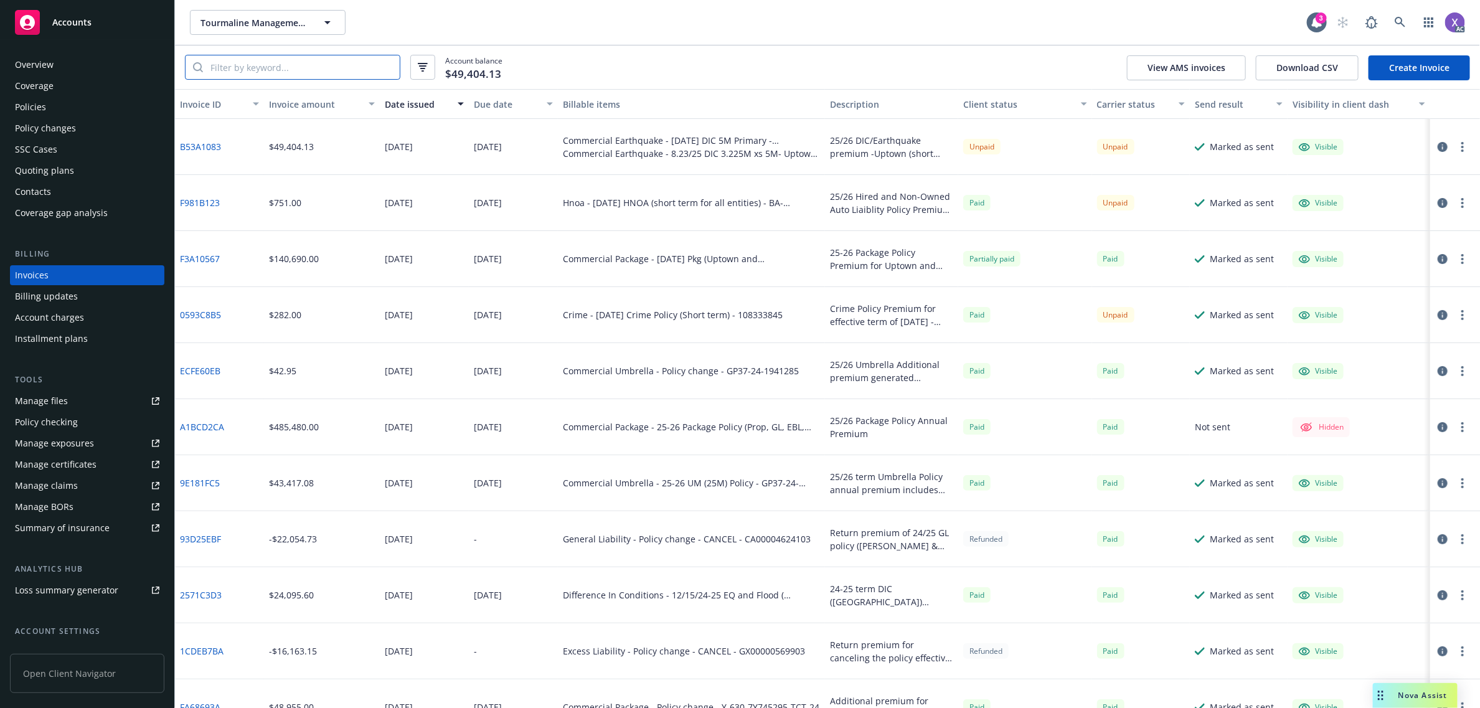
click at [327, 65] on input "search" at bounding box center [301, 67] width 197 height 24
paste input "F981B123"
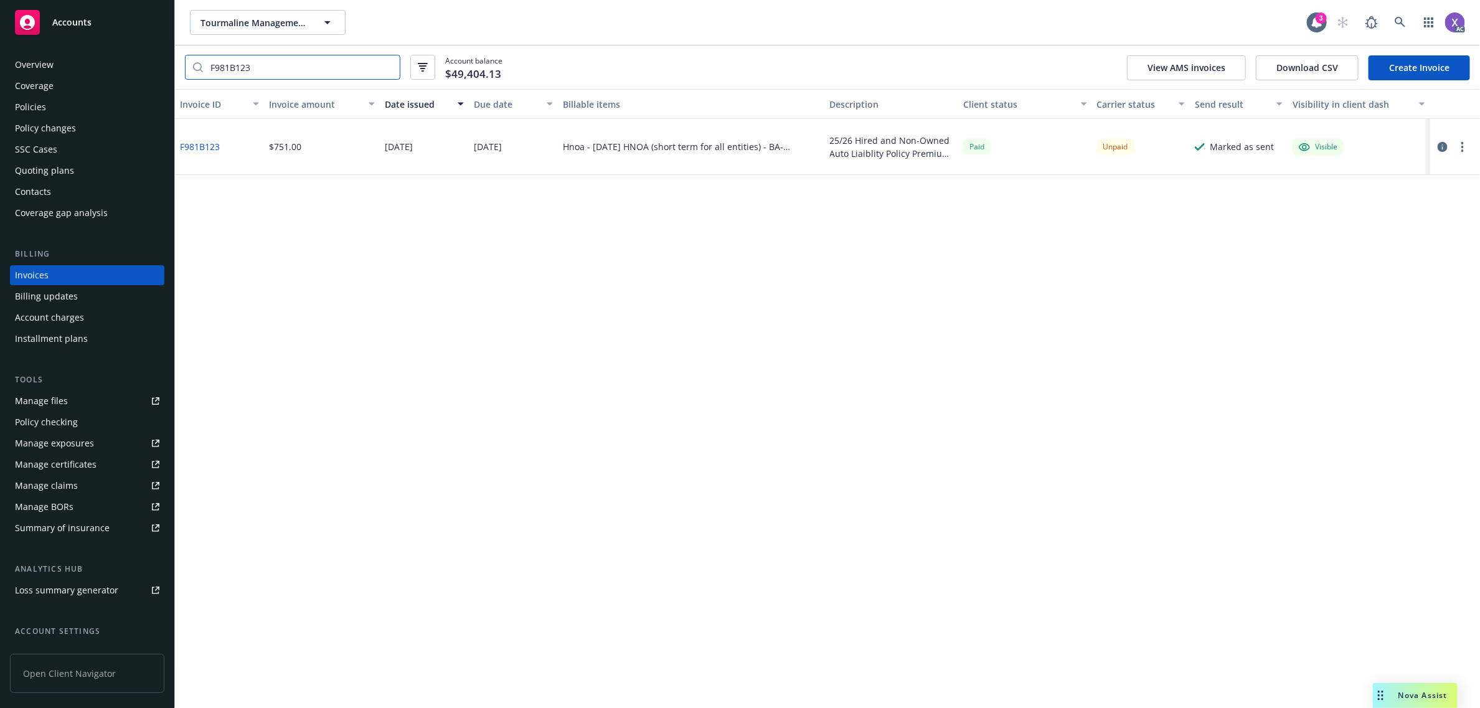
type input "F981B123"
click at [186, 148] on link "F981B123" at bounding box center [200, 146] width 40 height 13
click at [28, 113] on div "Policies" at bounding box center [30, 107] width 31 height 20
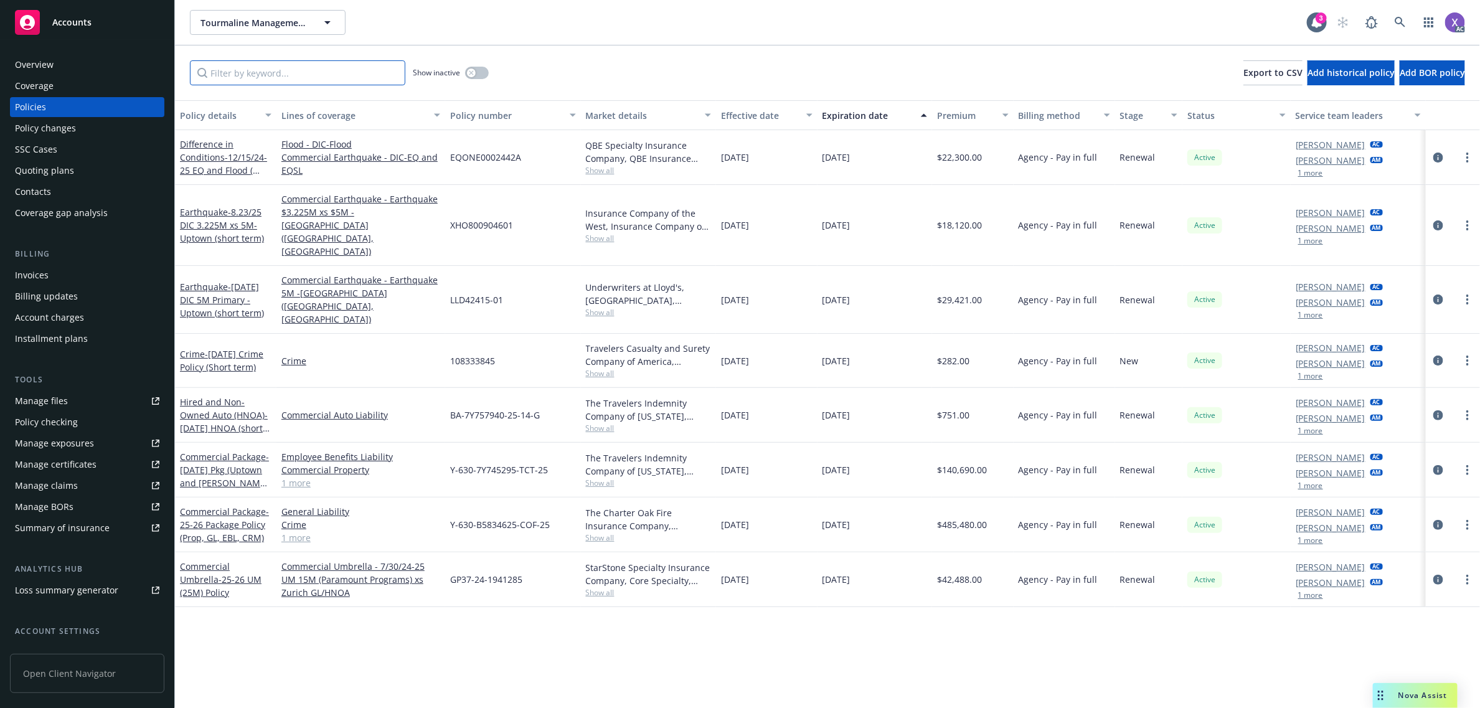
click at [352, 81] on input "Filter by keyword..." at bounding box center [297, 72] width 215 height 25
paste input "BA-7Y757940-25-14-G"
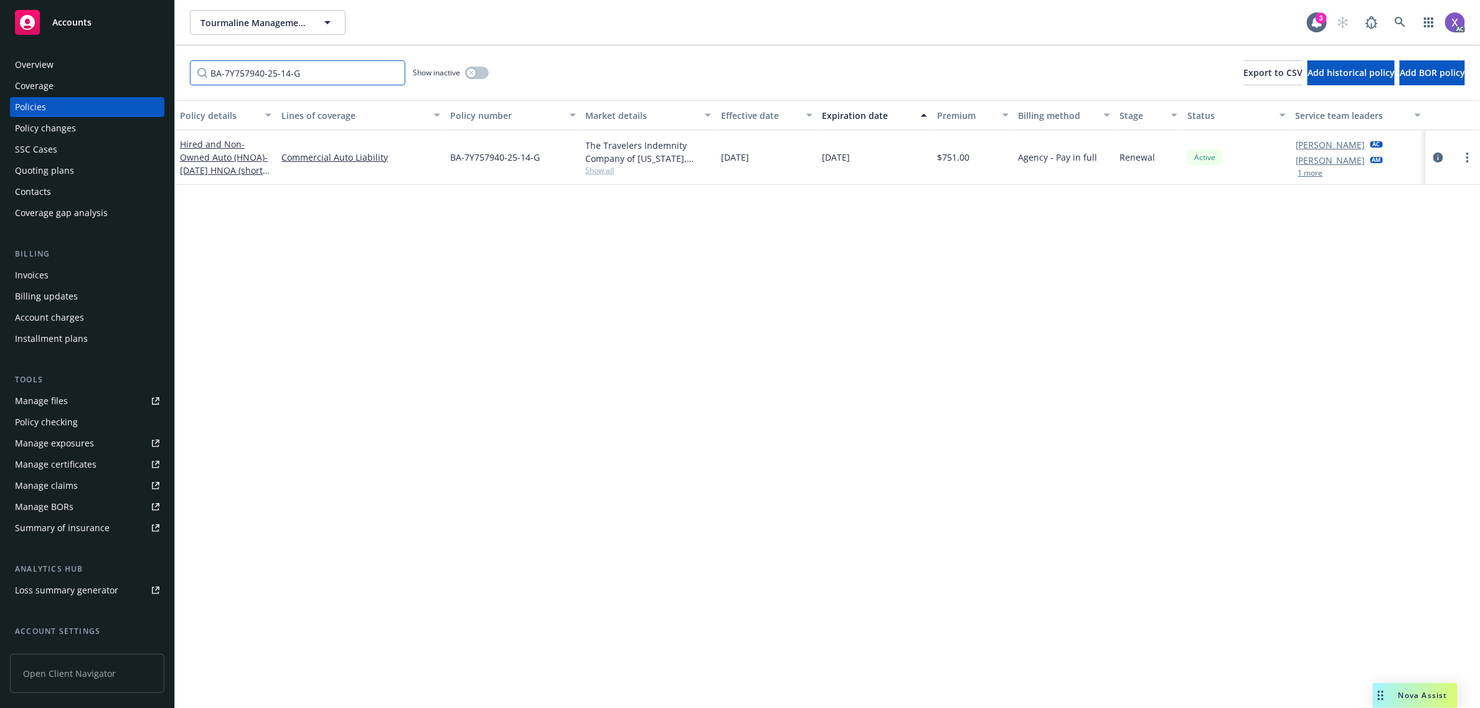
type input "BA-7Y757940-25-14-G"
click at [1403, 21] on icon at bounding box center [1400, 22] width 11 height 11
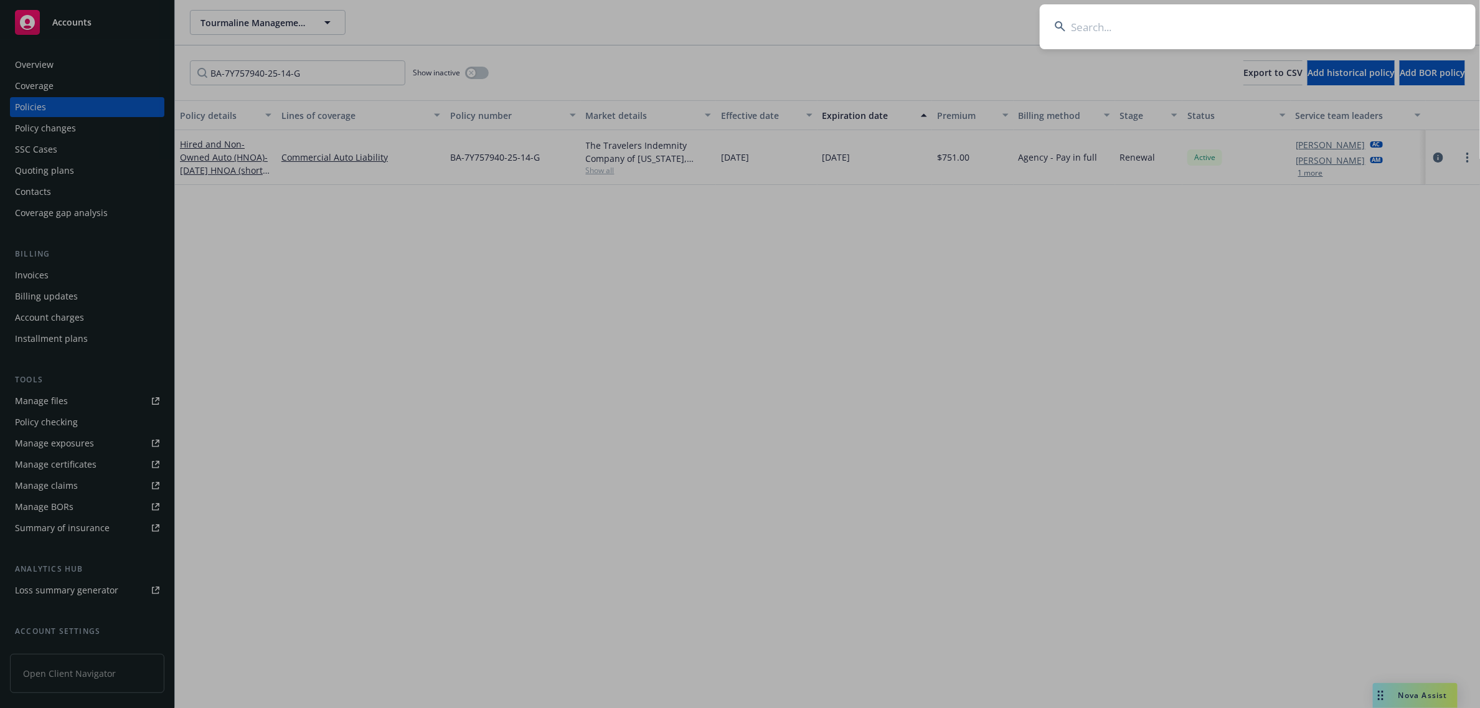
click at [1289, 17] on input at bounding box center [1258, 26] width 436 height 45
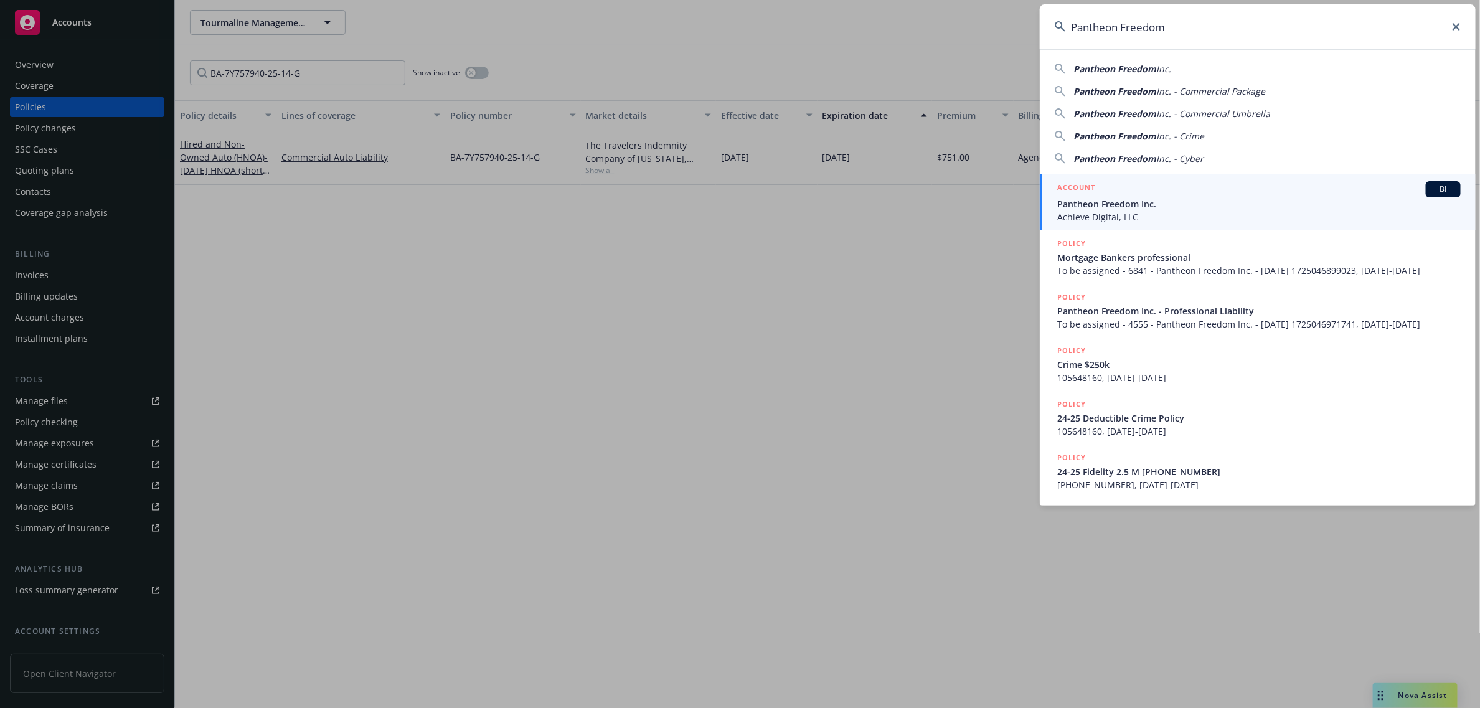
type input "Pantheon Freedom"
click at [1147, 198] on span "Pantheon Freedom Inc." at bounding box center [1258, 203] width 403 height 13
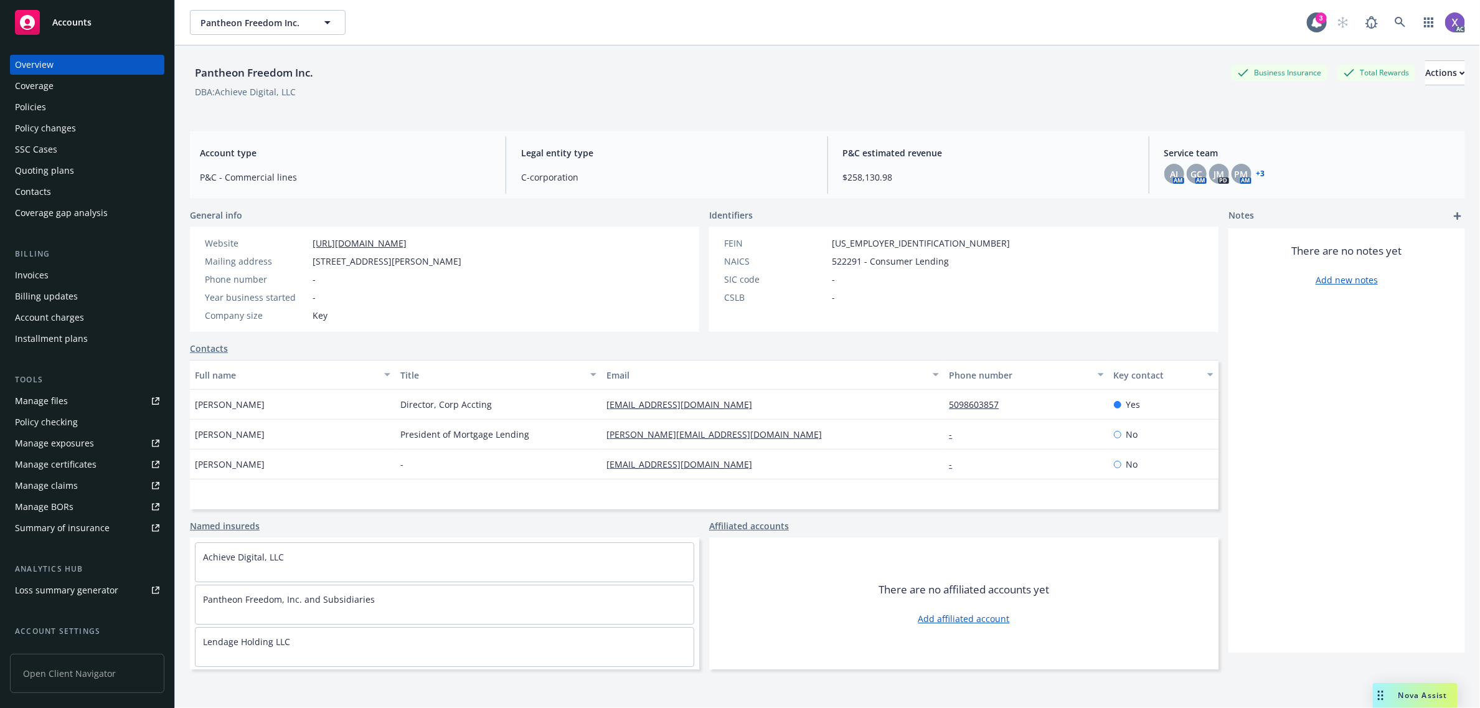
click at [39, 271] on div "Invoices" at bounding box center [32, 275] width 34 height 20
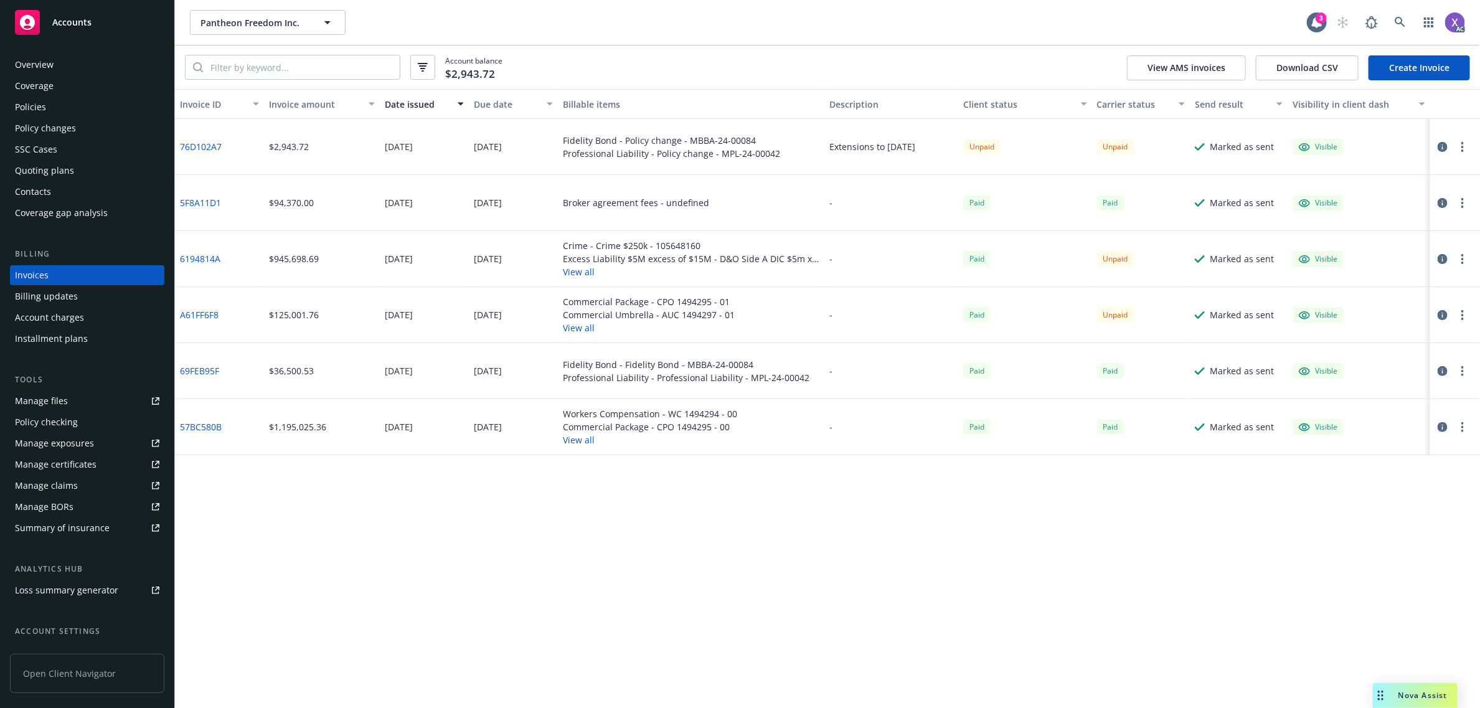
click at [36, 110] on div "Policies" at bounding box center [30, 107] width 31 height 20
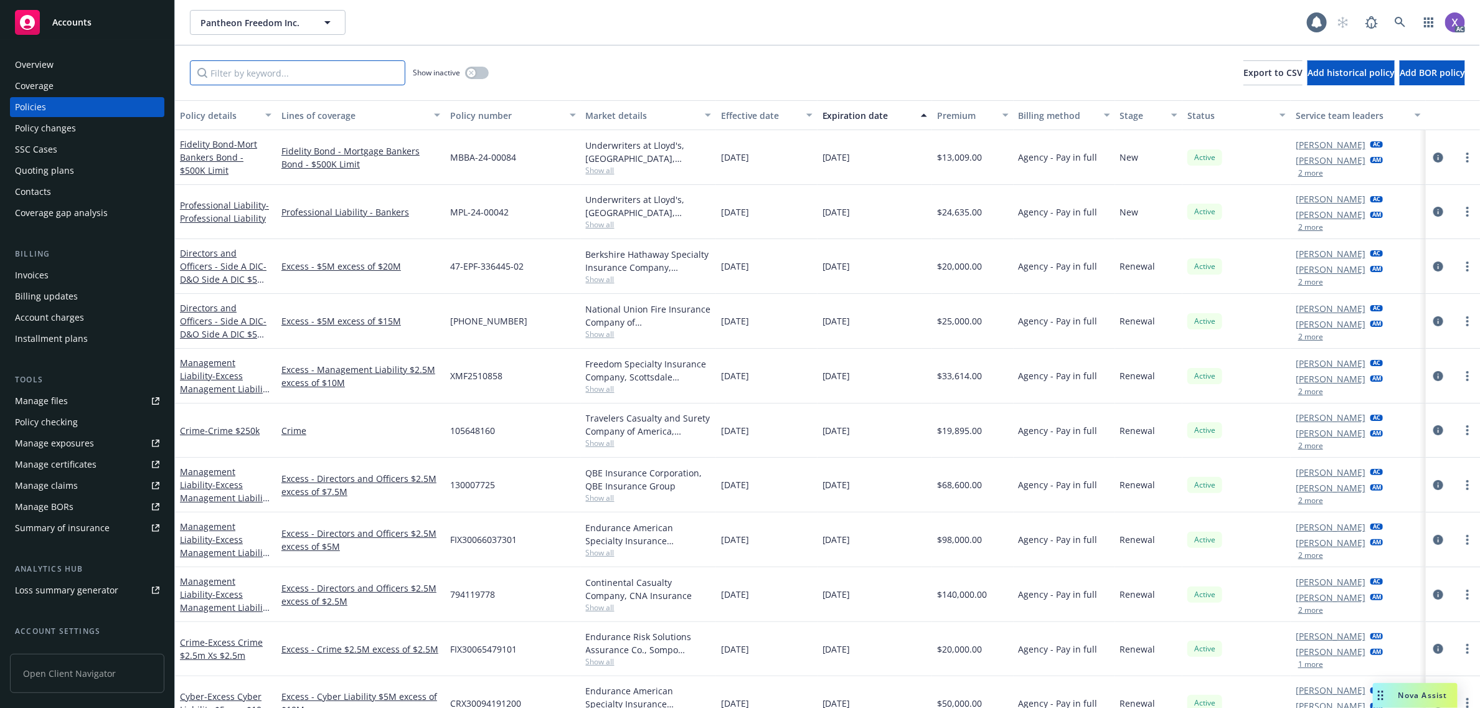
click at [340, 72] on input "Filter by keyword..." at bounding box center [297, 72] width 215 height 25
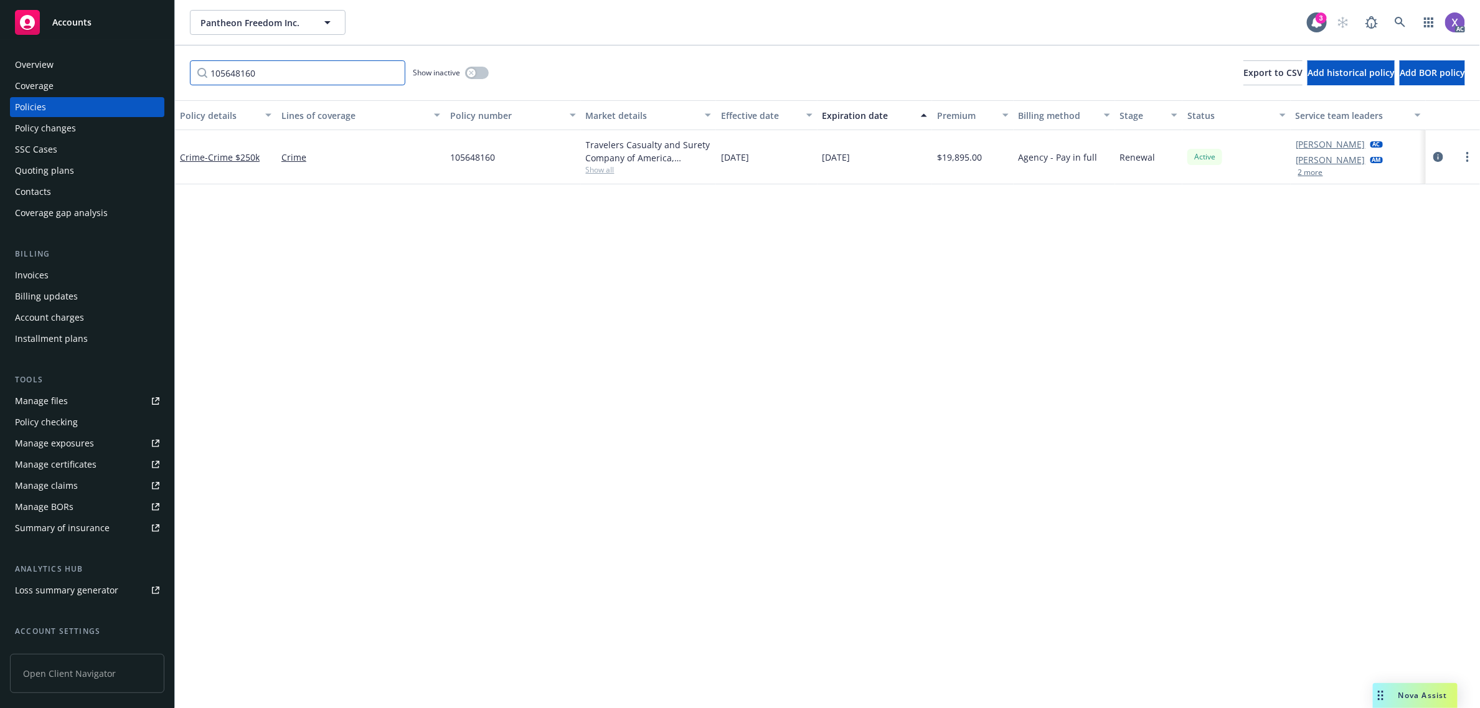
type input "105648160"
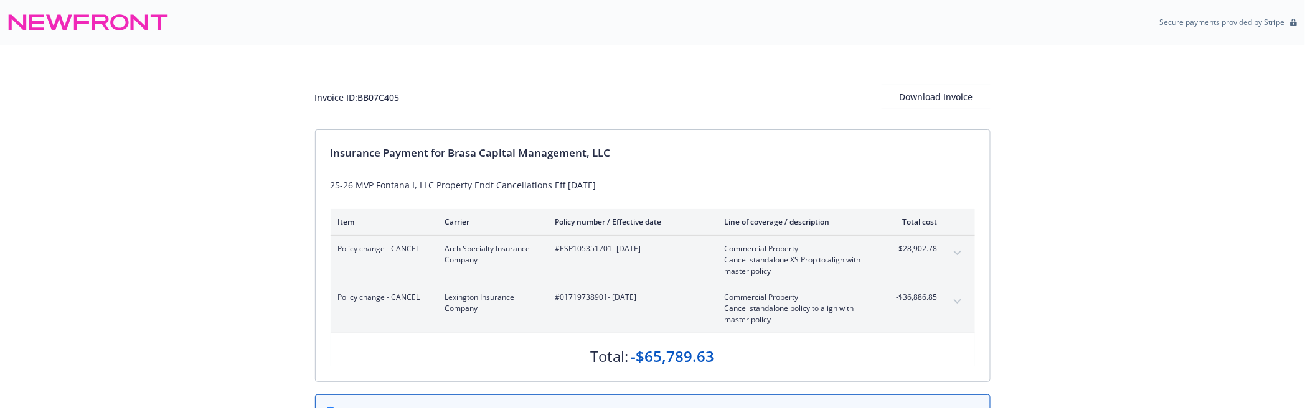
click at [788, 20] on div "Secure payments provided by Stripe" at bounding box center [652, 22] width 1290 height 30
click at [561, 246] on span "#ESP105351701 - [DATE]" at bounding box center [629, 248] width 149 height 11
copy span "ESP105351701"
click at [458, 159] on div "Insurance Payment for Brasa Capital Management, LLC" at bounding box center [653, 153] width 644 height 16
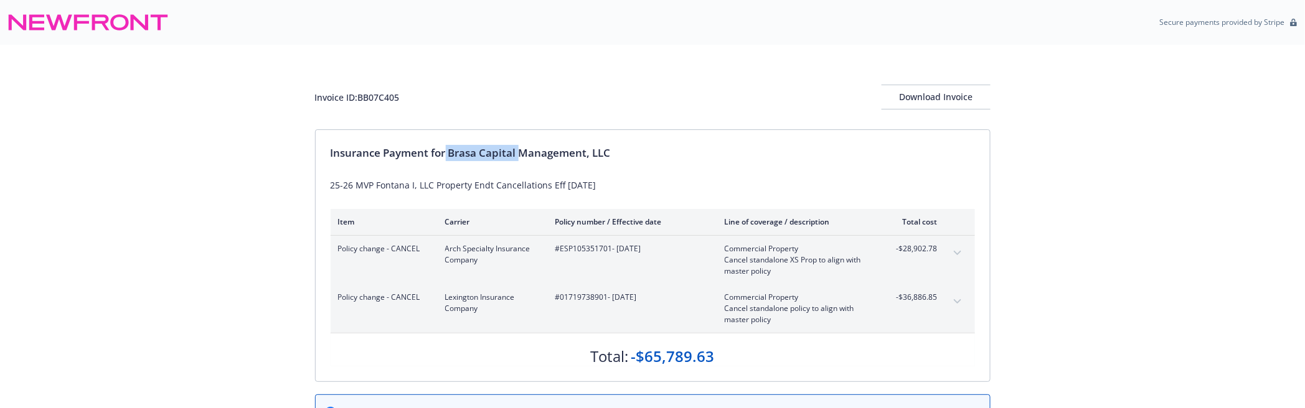
drag, startPoint x: 447, startPoint y: 148, endPoint x: 522, endPoint y: 158, distance: 75.3
click at [522, 158] on div "Insurance Payment for Brasa Capital Management, LLC" at bounding box center [653, 153] width 644 height 16
copy div "Brasa Capital"
drag, startPoint x: 562, startPoint y: 254, endPoint x: 609, endPoint y: 253, distance: 47.3
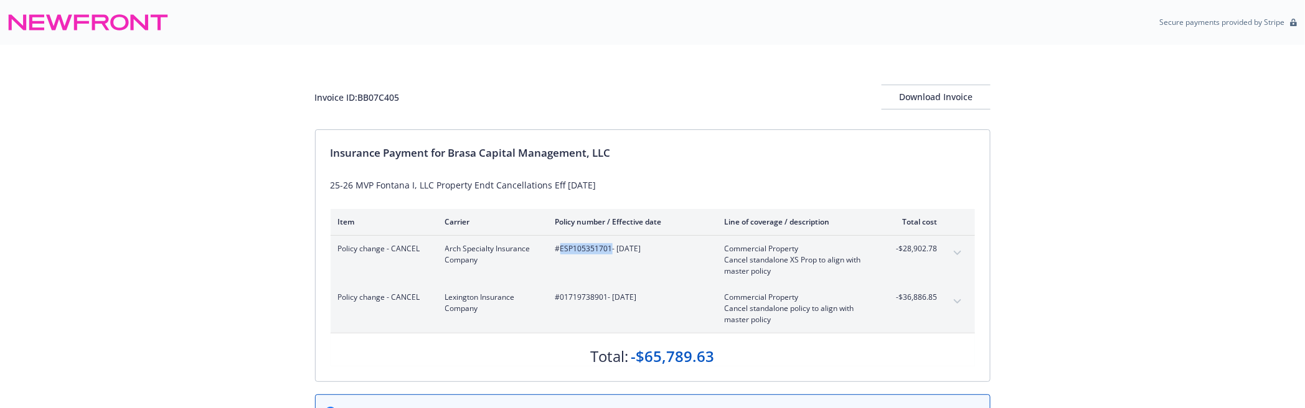
click at [609, 253] on div "#ESP105351701 - 05/01/2025" at bounding box center [629, 260] width 149 height 34
copy span "ESP105351701"
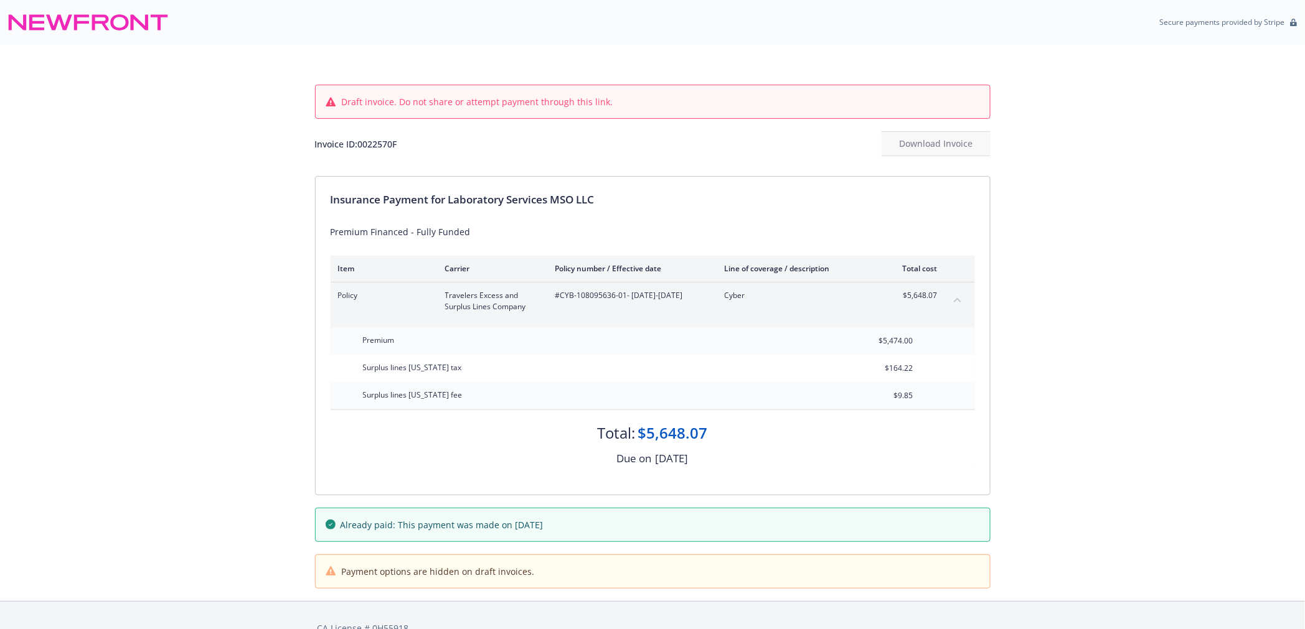
click at [1140, 86] on div "Draft invoice. Do not share or attempt payment through this link. Invoice ID: 0…" at bounding box center [652, 323] width 1305 height 557
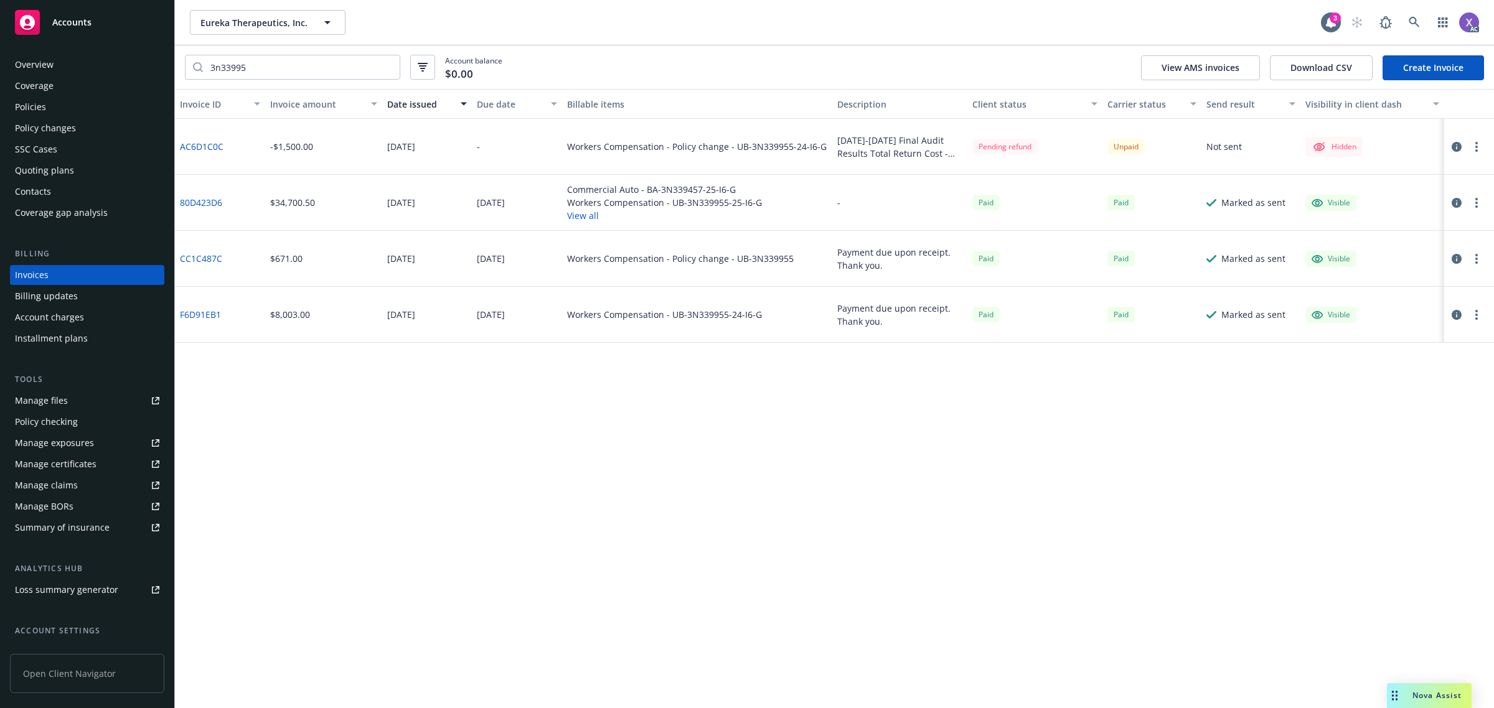
click at [398, 532] on div "Invoice ID Invoice amount Date issued Due date Billable items Description Clien…" at bounding box center [834, 398] width 1319 height 619
